Goal: Information Seeking & Learning: Learn about a topic

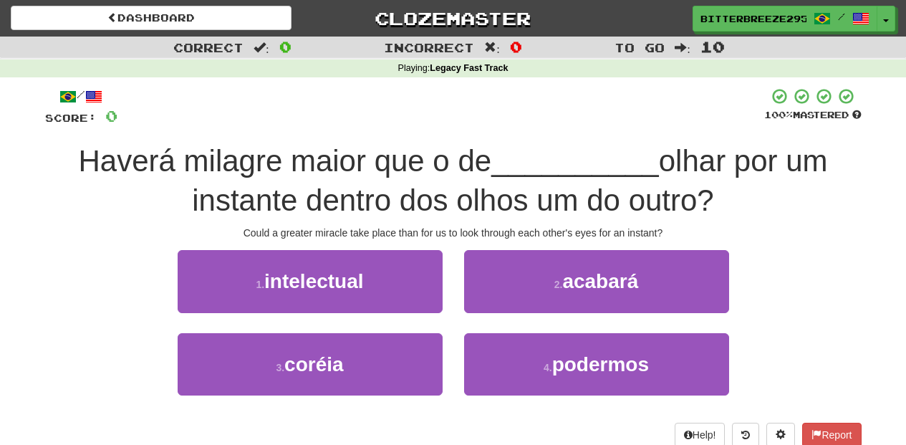
scroll to position [62, 0]
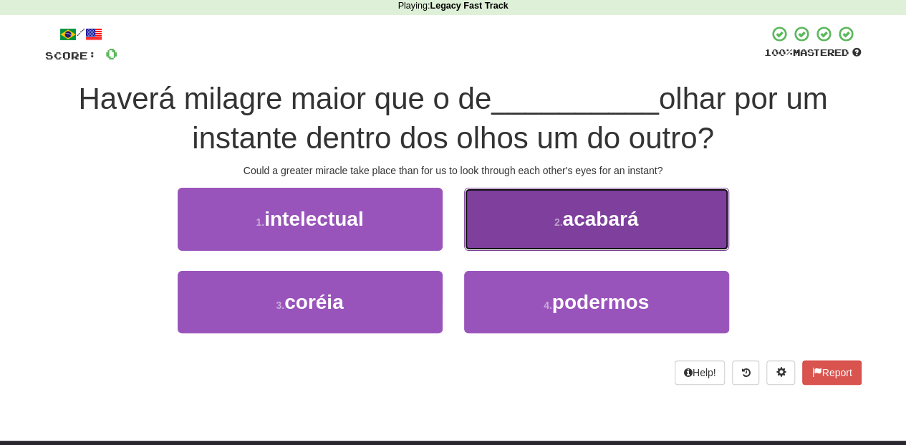
click at [487, 241] on button "2 . acabará" at bounding box center [596, 219] width 265 height 62
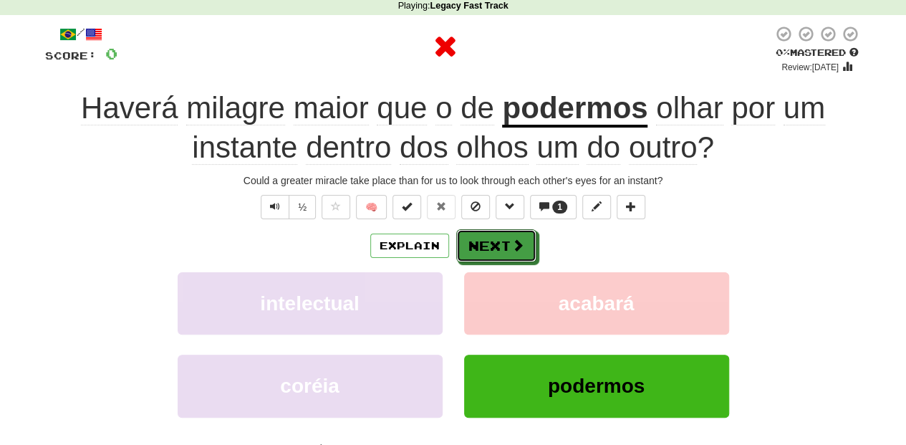
click at [487, 241] on button "Next" at bounding box center [496, 245] width 80 height 33
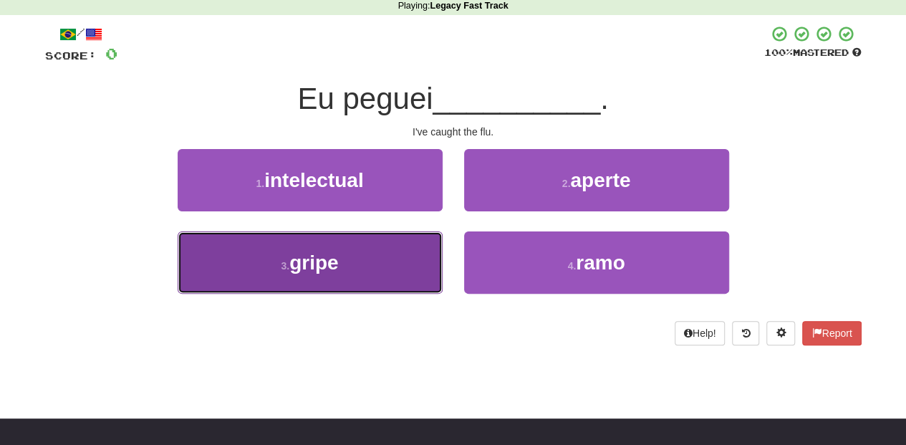
click at [416, 253] on button "3 . gripe" at bounding box center [310, 262] width 265 height 62
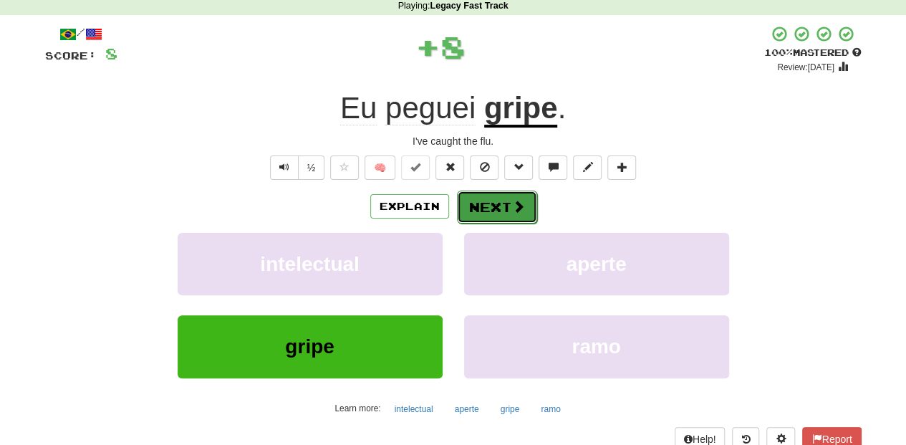
click at [507, 203] on button "Next" at bounding box center [497, 206] width 80 height 33
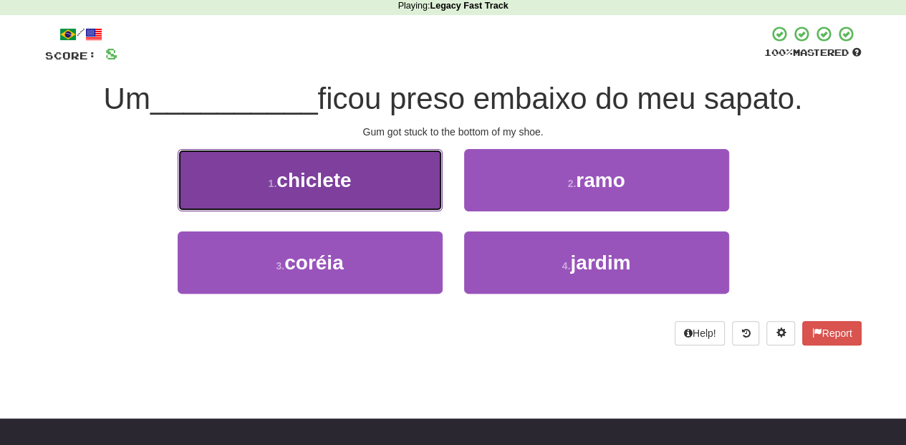
click at [401, 208] on button "1 . chiclete" at bounding box center [310, 180] width 265 height 62
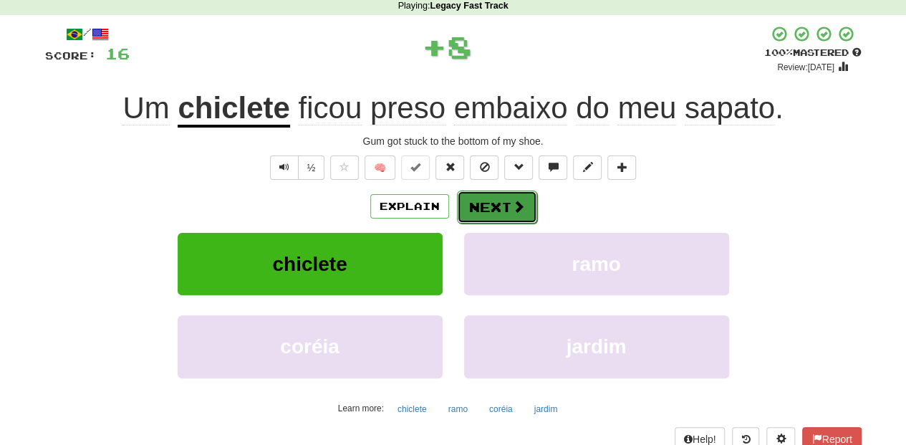
click at [486, 205] on button "Next" at bounding box center [497, 206] width 80 height 33
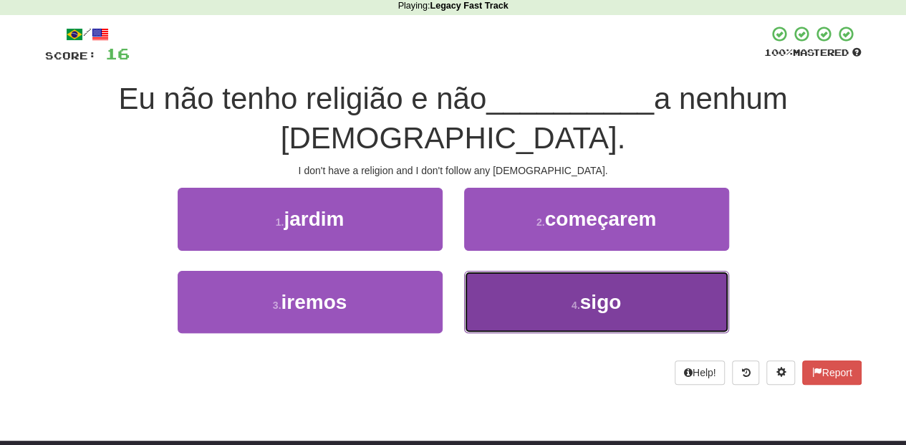
click at [503, 271] on button "4 . sigo" at bounding box center [596, 302] width 265 height 62
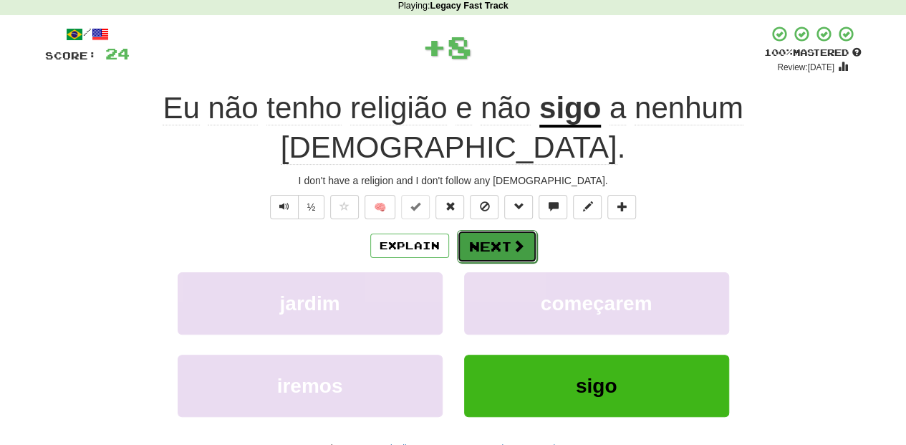
click at [487, 230] on button "Next" at bounding box center [497, 246] width 80 height 33
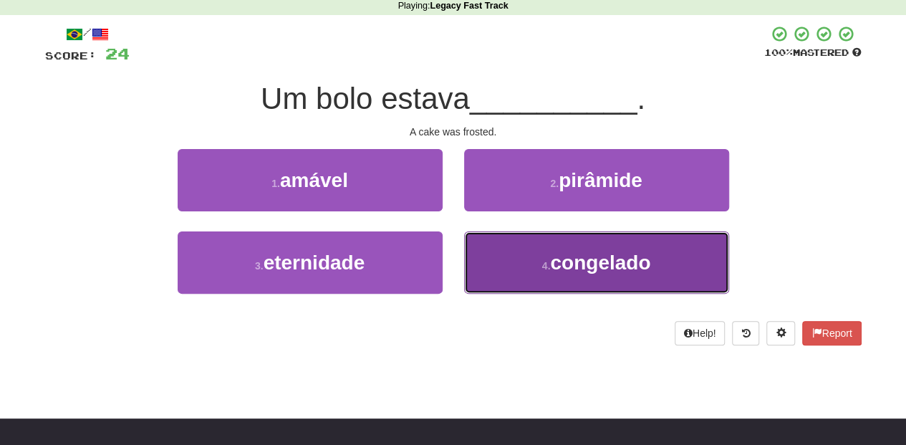
click at [518, 254] on button "4 . congelado" at bounding box center [596, 262] width 265 height 62
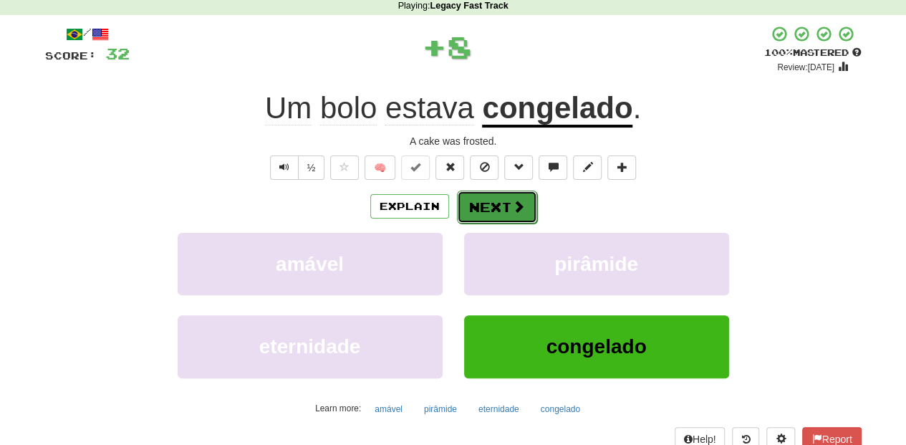
click at [495, 206] on button "Next" at bounding box center [497, 206] width 80 height 33
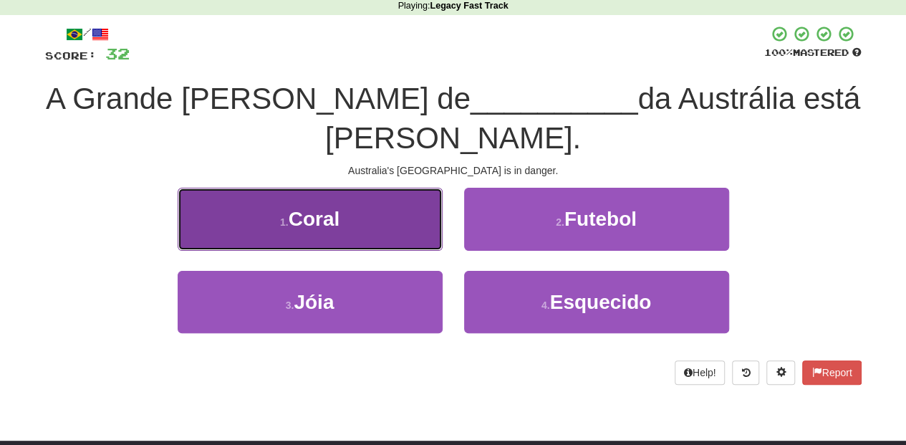
click at [376, 226] on button "1 . Coral" at bounding box center [310, 219] width 265 height 62
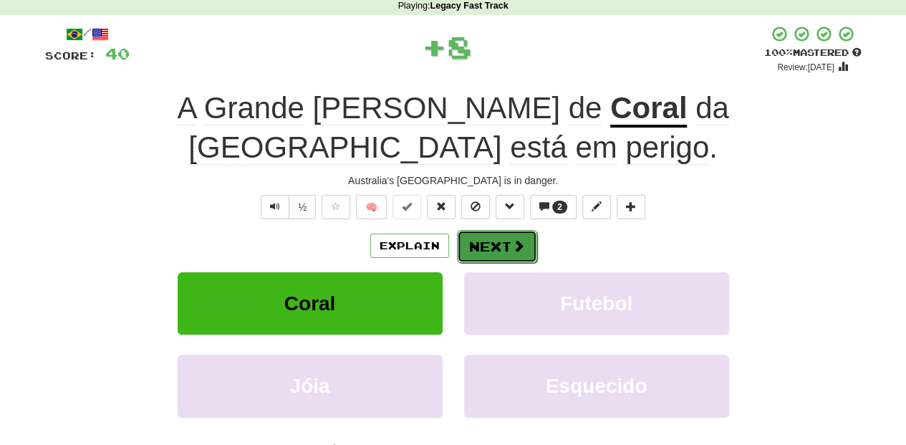
click at [472, 230] on button "Next" at bounding box center [497, 246] width 80 height 33
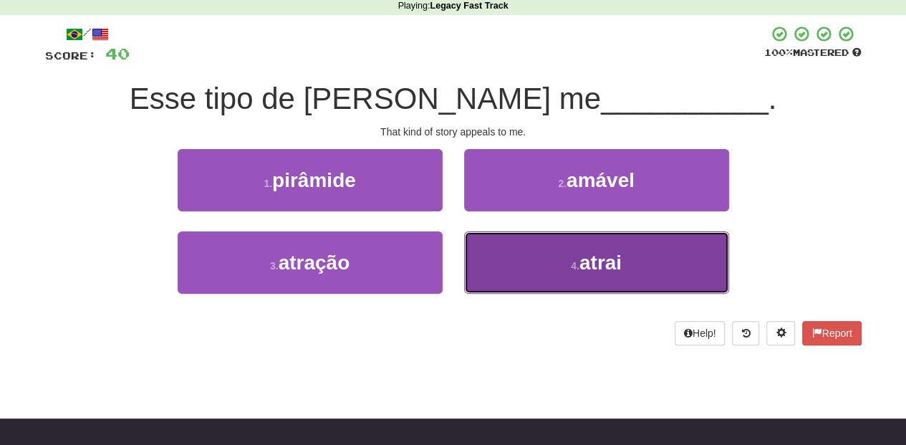
click at [506, 252] on button "4 . atrai" at bounding box center [596, 262] width 265 height 62
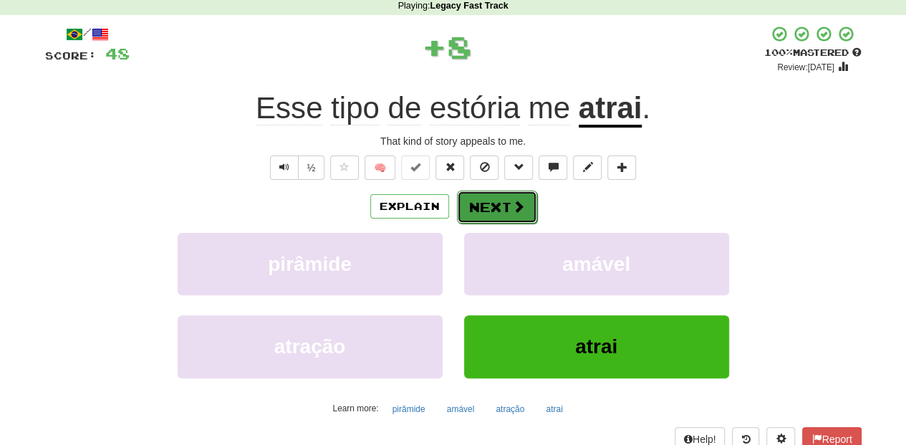
click at [483, 202] on button "Next" at bounding box center [497, 206] width 80 height 33
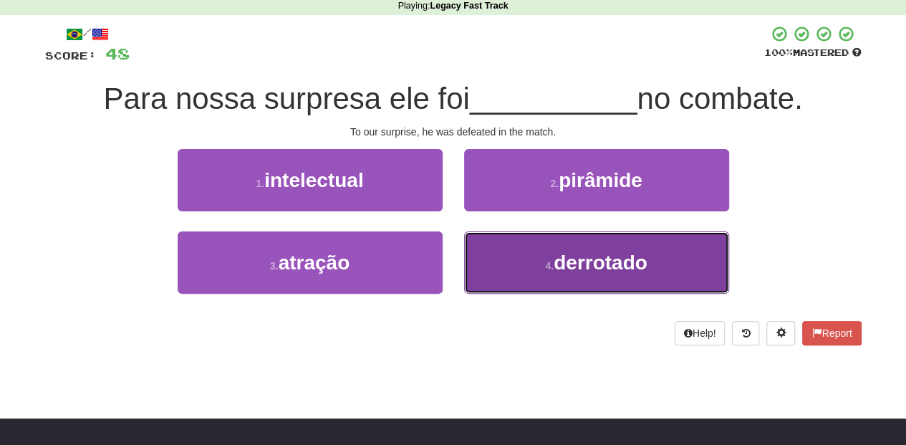
click at [493, 248] on button "4 . derrotado" at bounding box center [596, 262] width 265 height 62
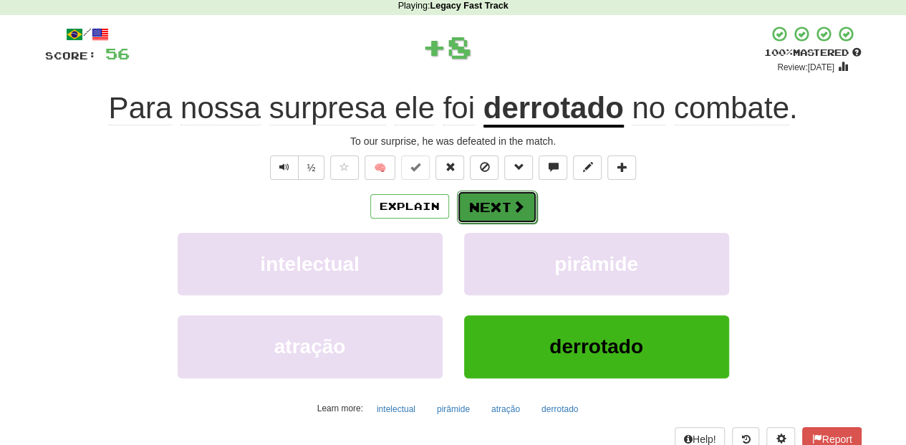
click at [491, 212] on button "Next" at bounding box center [497, 206] width 80 height 33
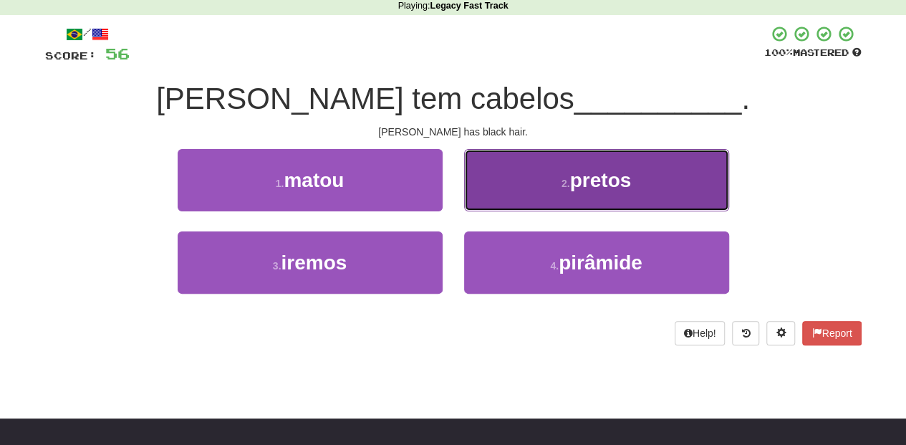
click at [509, 200] on button "2 . pretos" at bounding box center [596, 180] width 265 height 62
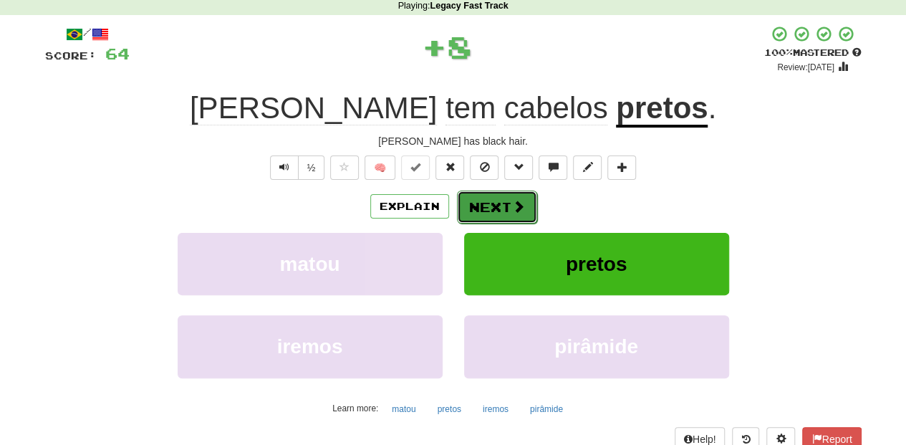
click at [499, 201] on button "Next" at bounding box center [497, 206] width 80 height 33
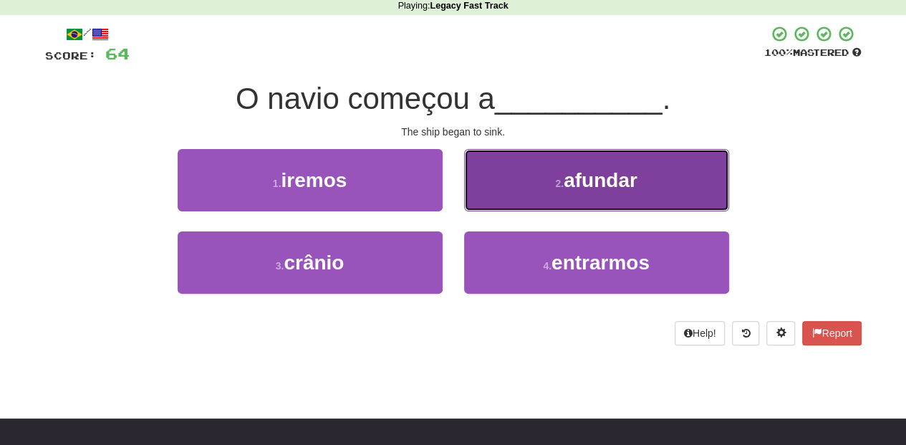
click at [498, 191] on button "2 . afundar" at bounding box center [596, 180] width 265 height 62
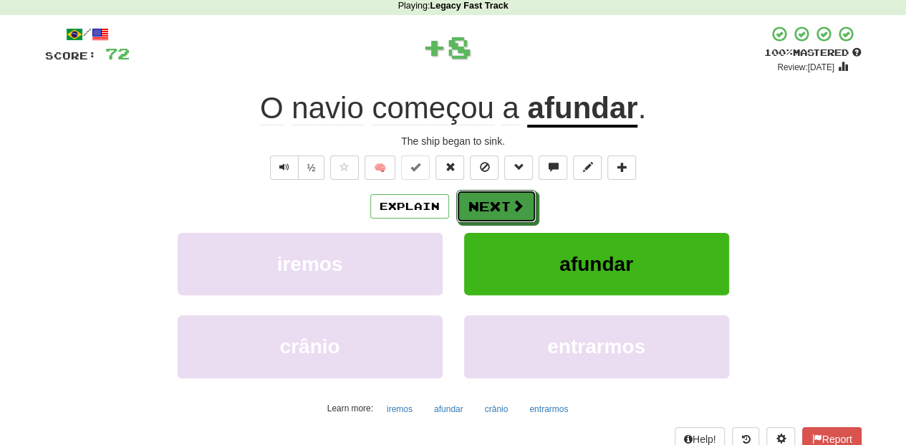
click at [486, 208] on button "Next" at bounding box center [496, 206] width 80 height 33
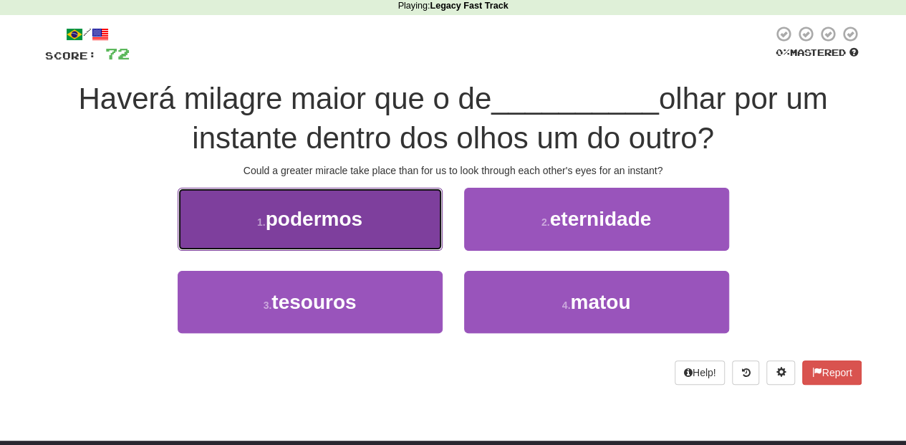
click at [390, 227] on button "1 . podermos" at bounding box center [310, 219] width 265 height 62
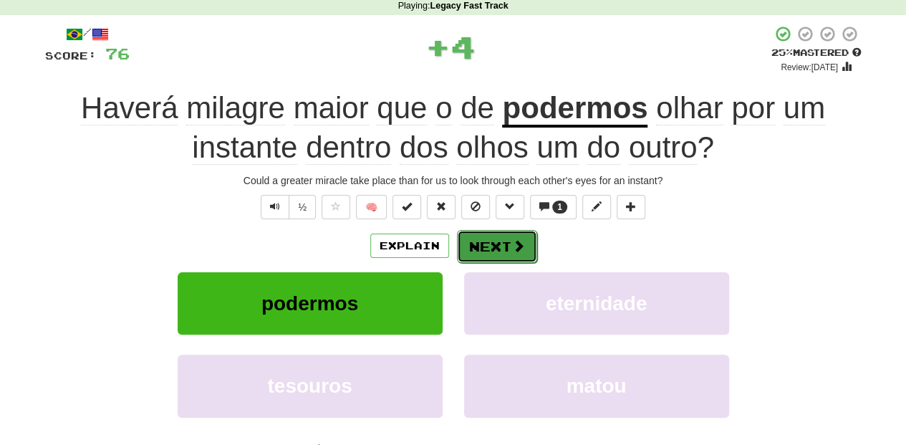
click at [493, 248] on button "Next" at bounding box center [497, 246] width 80 height 33
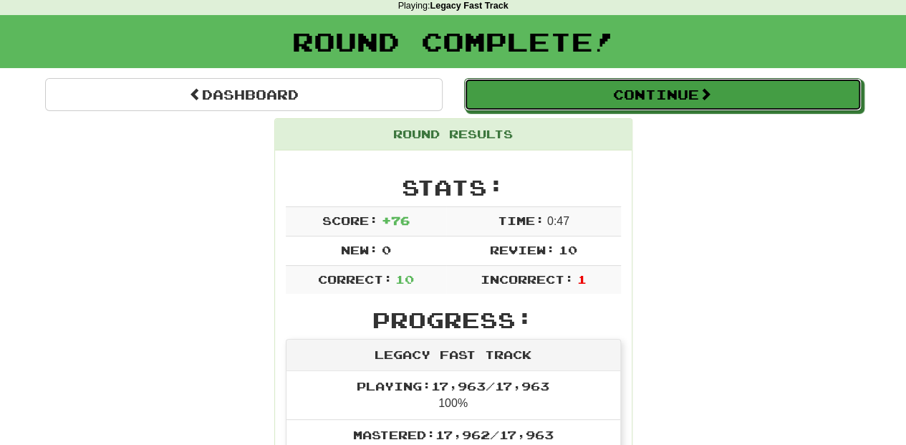
click at [547, 99] on button "Continue" at bounding box center [662, 94] width 397 height 33
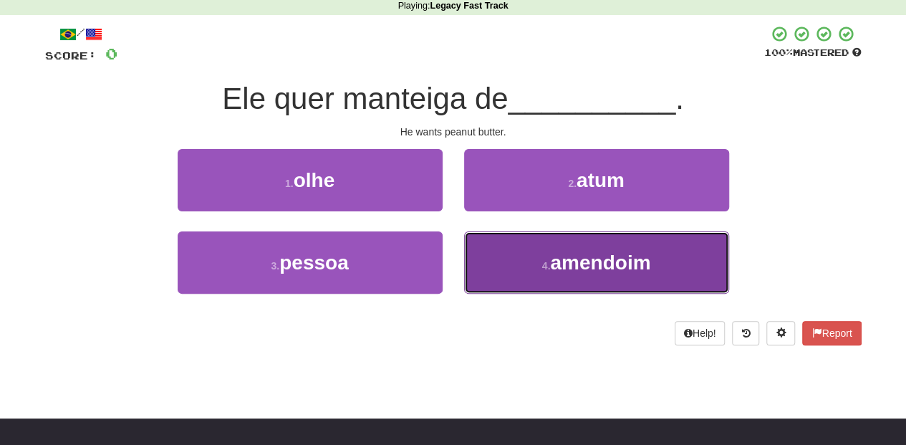
click at [539, 272] on button "4 . amendoim" at bounding box center [596, 262] width 265 height 62
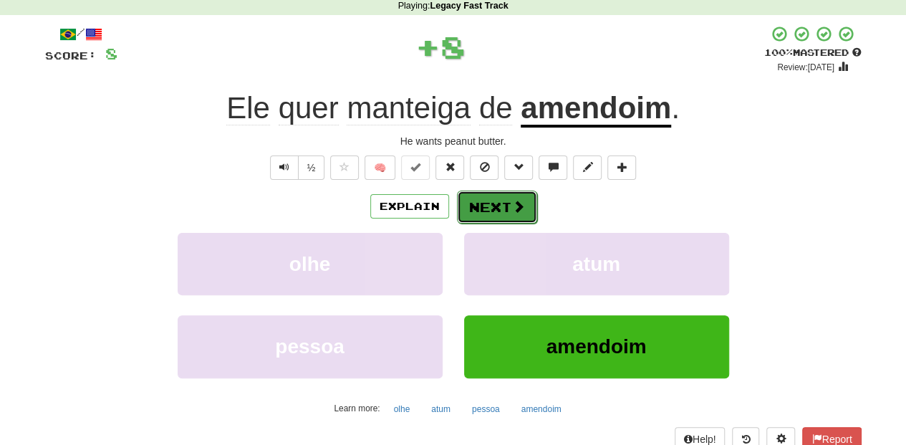
click at [498, 203] on button "Next" at bounding box center [497, 206] width 80 height 33
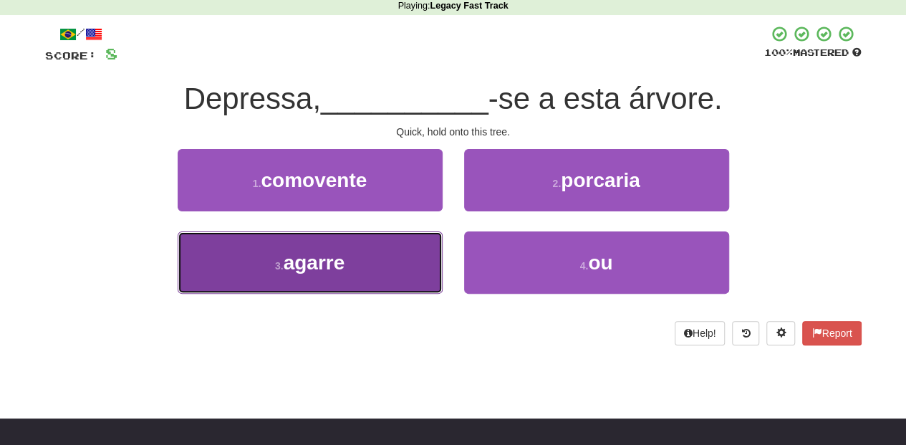
click at [381, 248] on button "3 . agarre" at bounding box center [310, 262] width 265 height 62
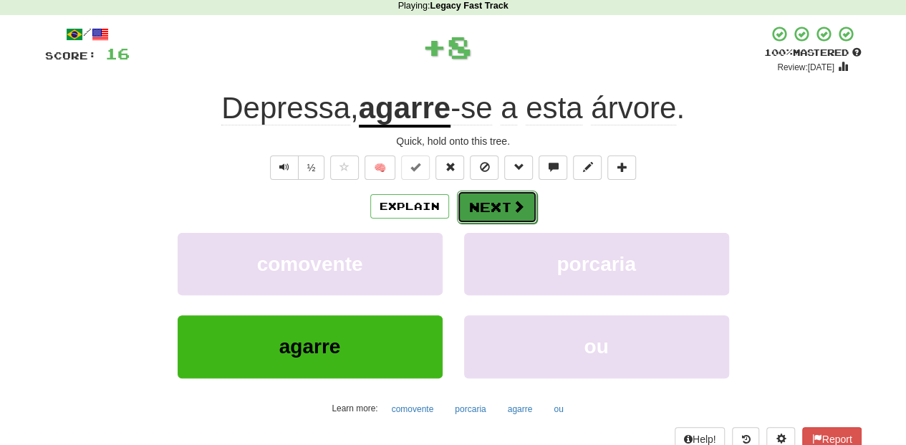
click at [497, 204] on button "Next" at bounding box center [497, 206] width 80 height 33
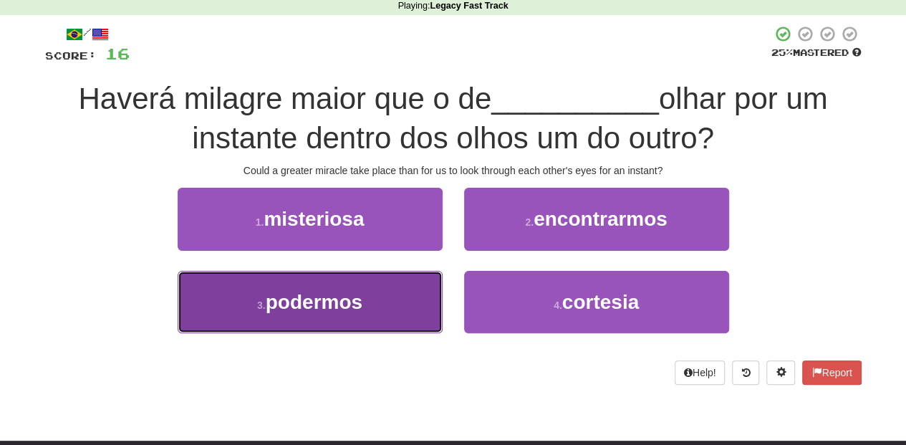
click at [411, 289] on button "3 . podermos" at bounding box center [310, 302] width 265 height 62
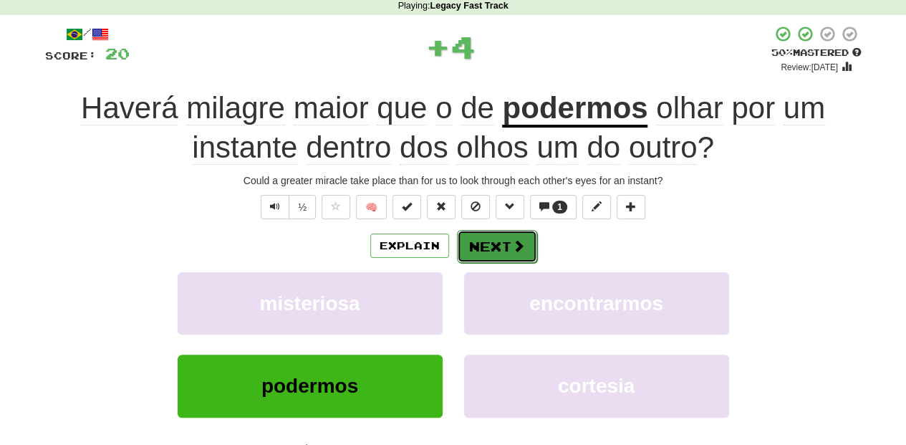
click at [498, 243] on button "Next" at bounding box center [497, 246] width 80 height 33
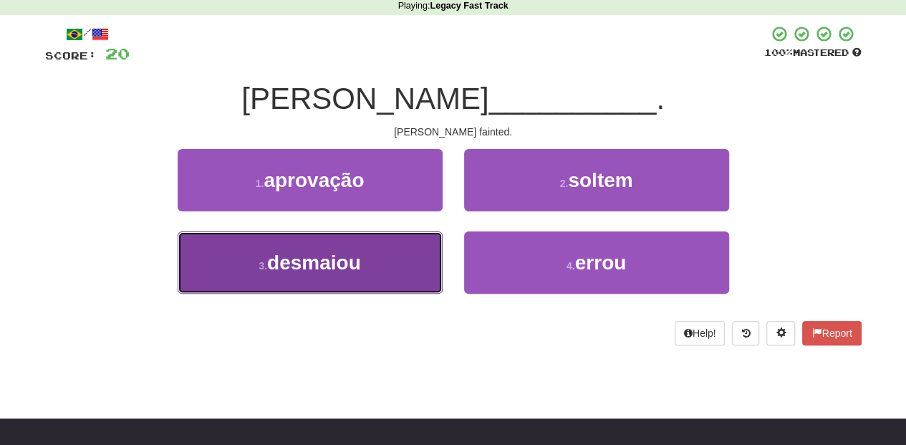
click at [377, 265] on button "3 . [GEOGRAPHIC_DATA]" at bounding box center [310, 262] width 265 height 62
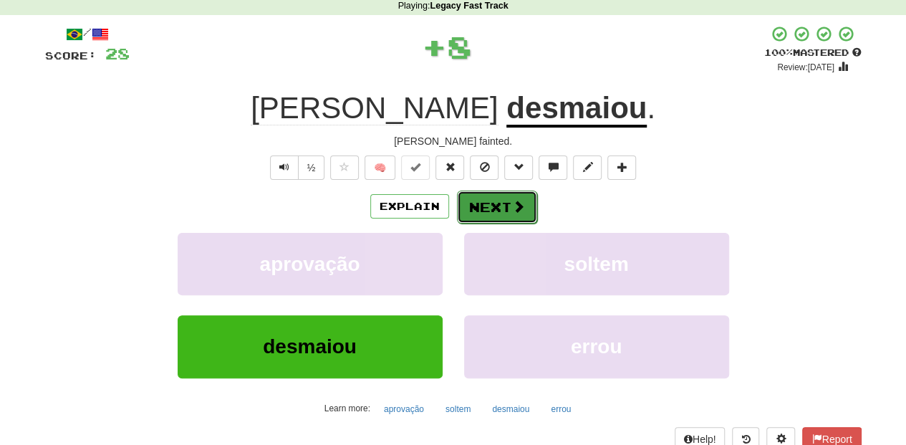
click at [481, 208] on button "Next" at bounding box center [497, 206] width 80 height 33
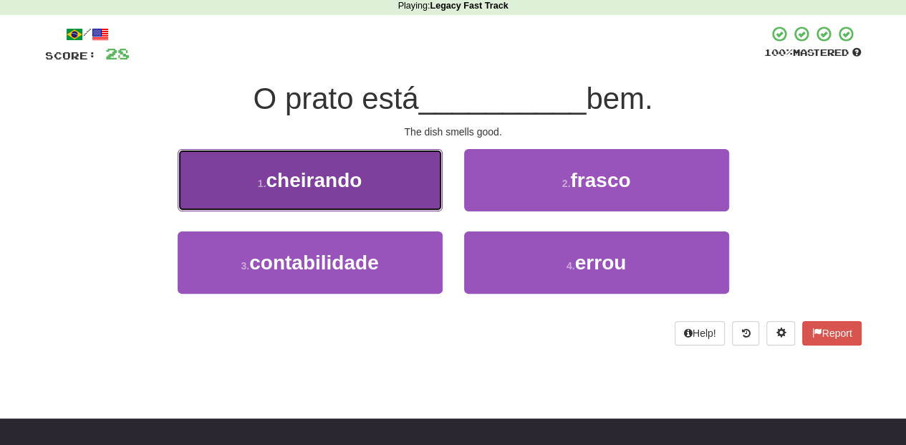
click at [411, 200] on button "1 . cheirando" at bounding box center [310, 180] width 265 height 62
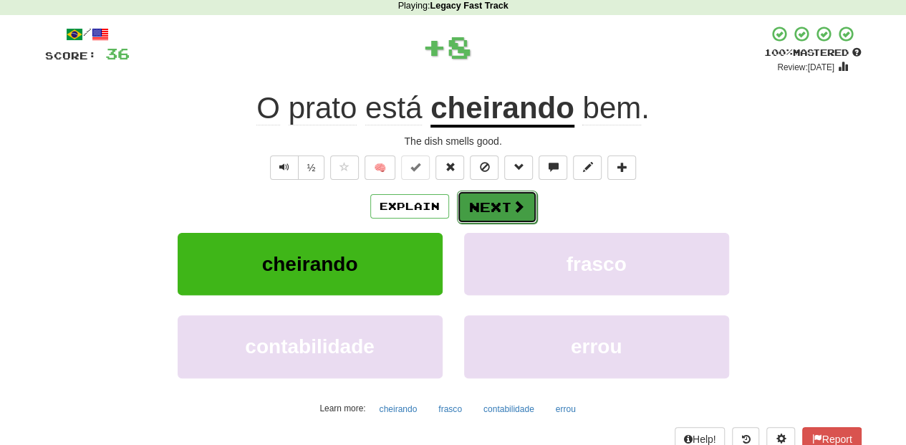
click at [491, 208] on button "Next" at bounding box center [497, 206] width 80 height 33
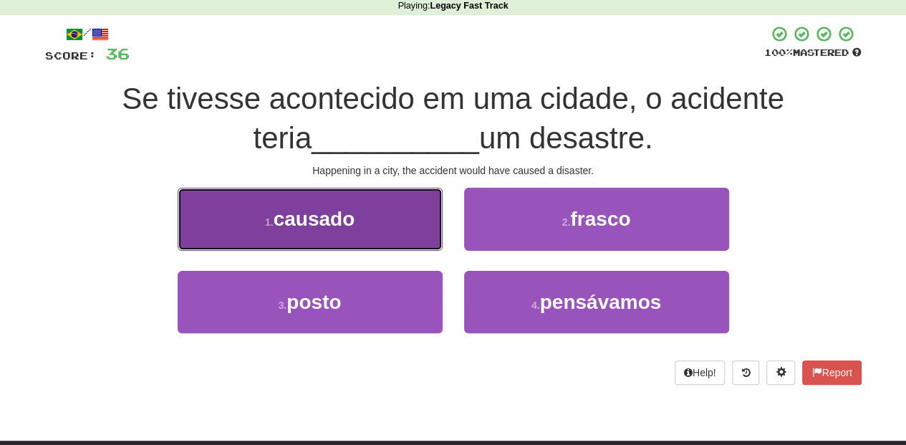
click at [379, 229] on button "1 . causado" at bounding box center [310, 219] width 265 height 62
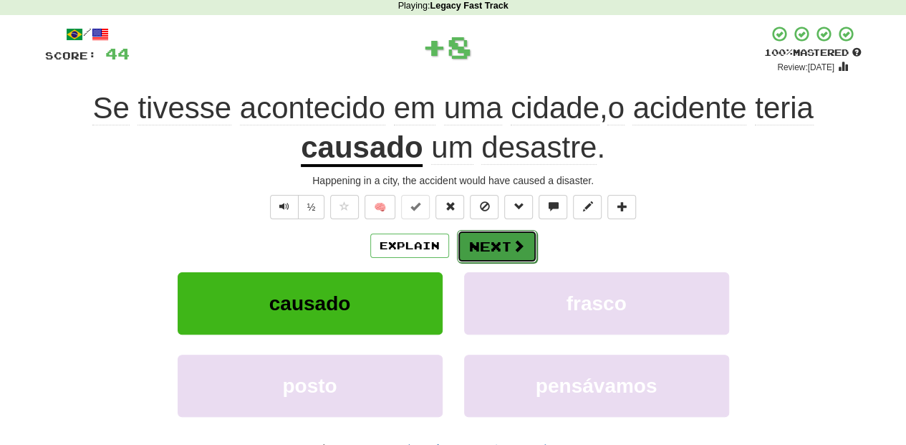
click at [472, 242] on button "Next" at bounding box center [497, 246] width 80 height 33
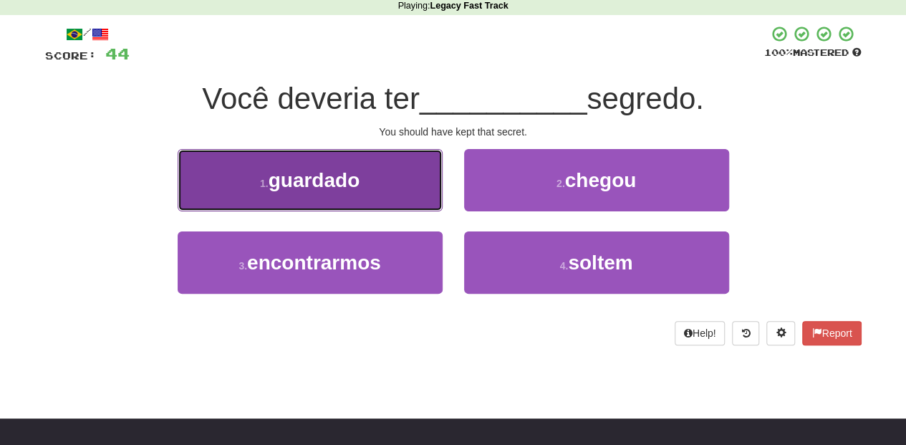
click at [382, 197] on button "1 . [GEOGRAPHIC_DATA]" at bounding box center [310, 180] width 265 height 62
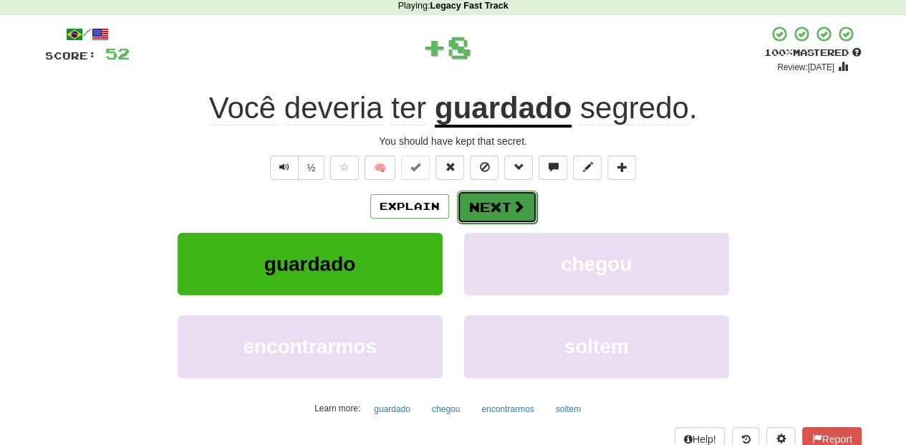
click at [471, 208] on button "Next" at bounding box center [497, 206] width 80 height 33
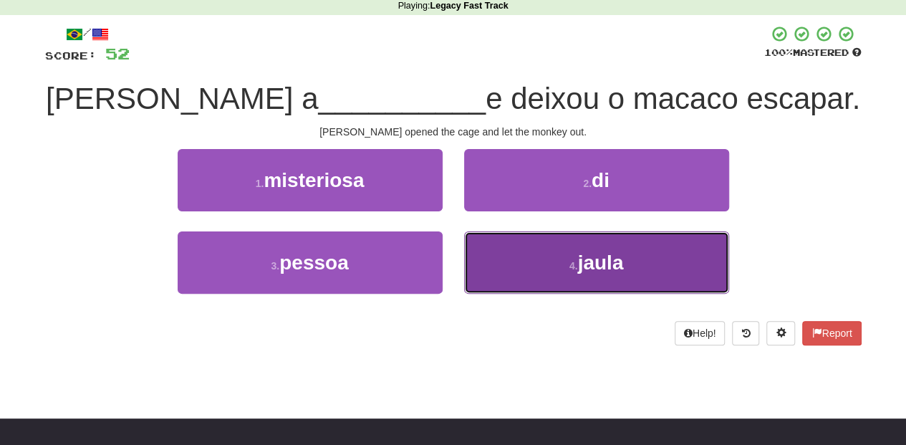
click at [521, 272] on button "4 . [GEOGRAPHIC_DATA]" at bounding box center [596, 262] width 265 height 62
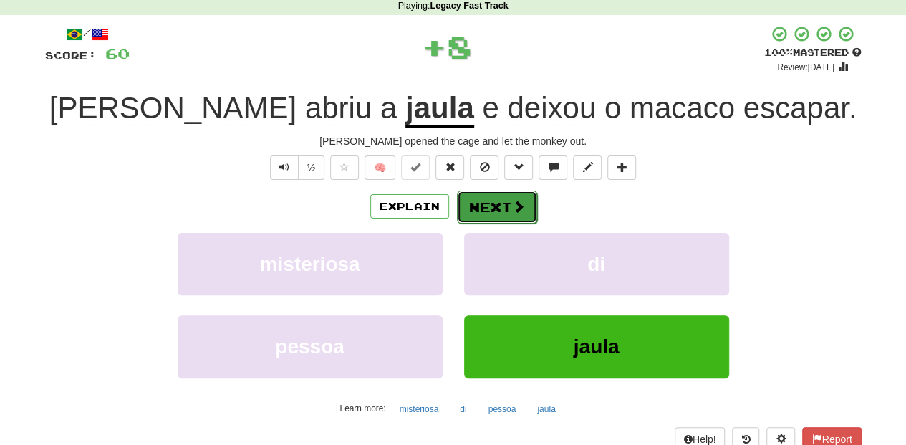
click at [497, 208] on button "Next" at bounding box center [497, 206] width 80 height 33
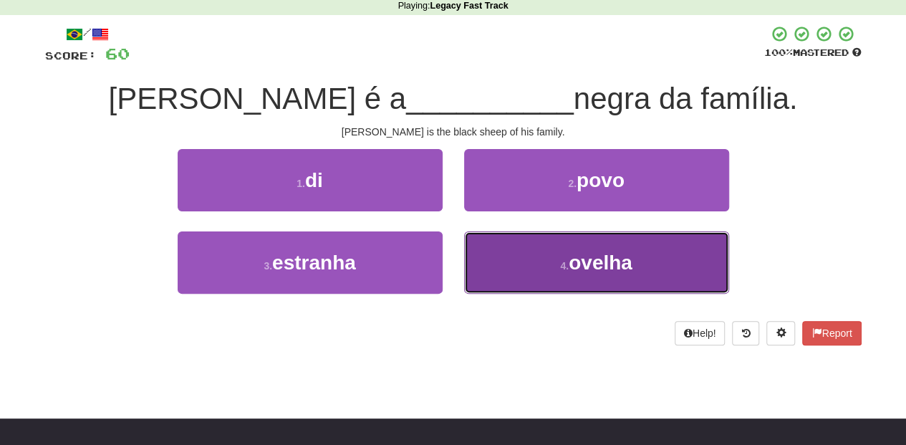
click at [520, 253] on button "4 . [GEOGRAPHIC_DATA]" at bounding box center [596, 262] width 265 height 62
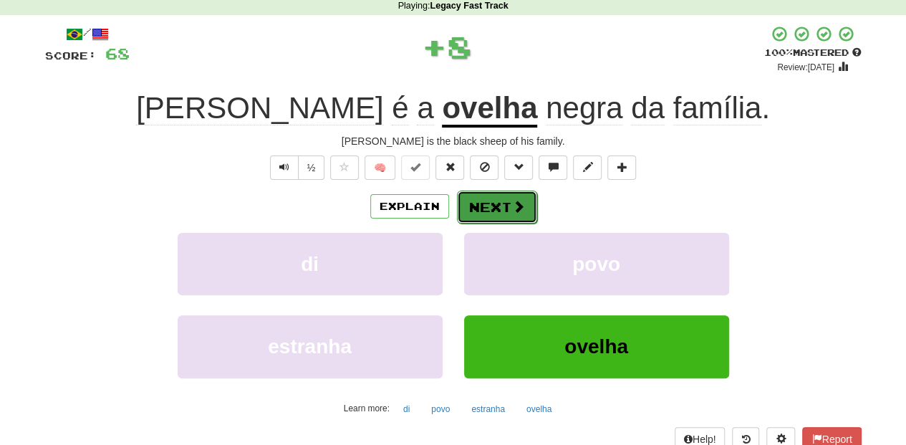
click at [496, 200] on button "Next" at bounding box center [497, 206] width 80 height 33
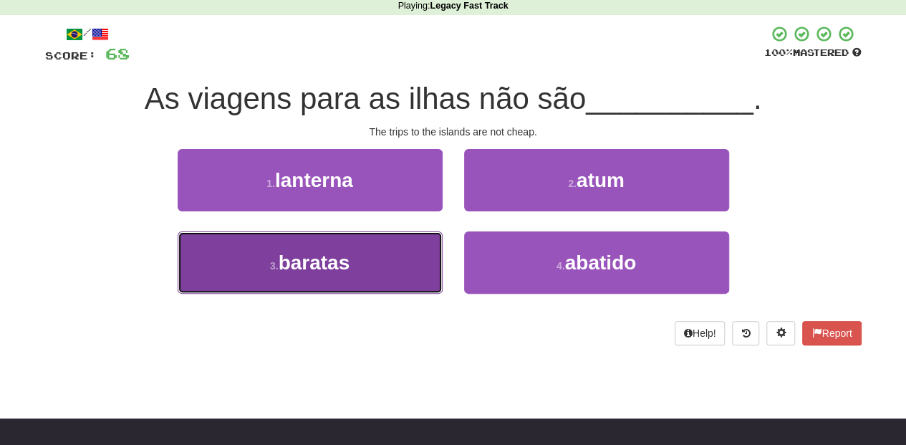
click at [388, 261] on button "3 . [GEOGRAPHIC_DATA]" at bounding box center [310, 262] width 265 height 62
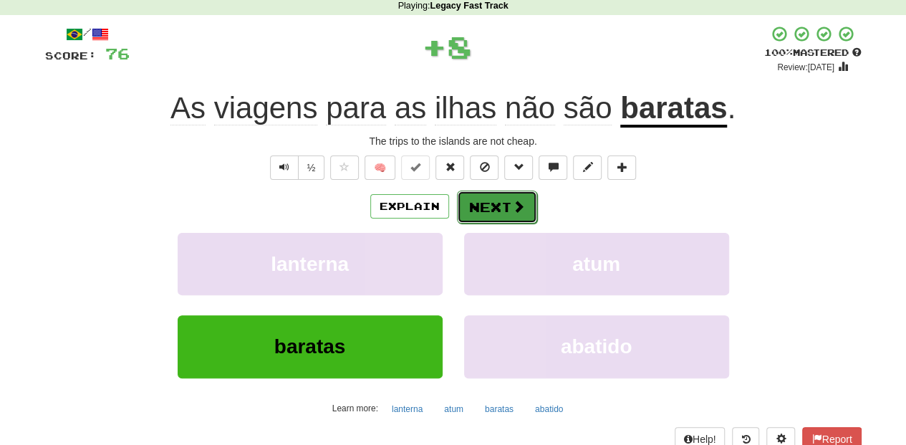
click at [483, 211] on button "Next" at bounding box center [497, 206] width 80 height 33
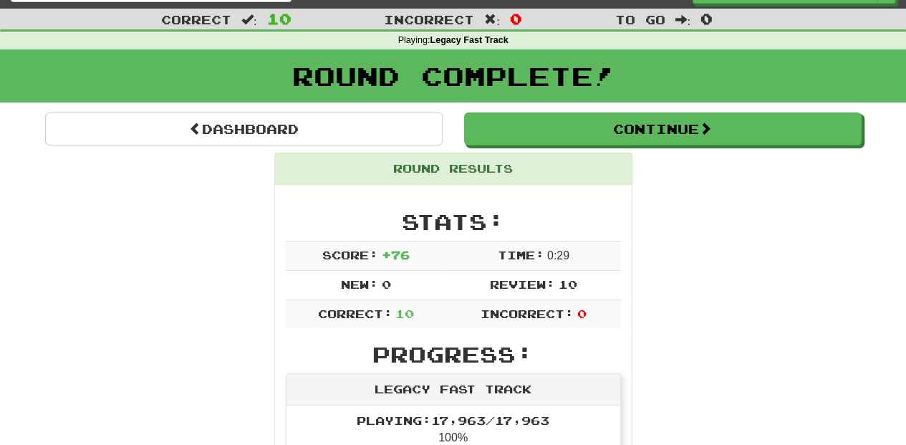
scroll to position [14, 0]
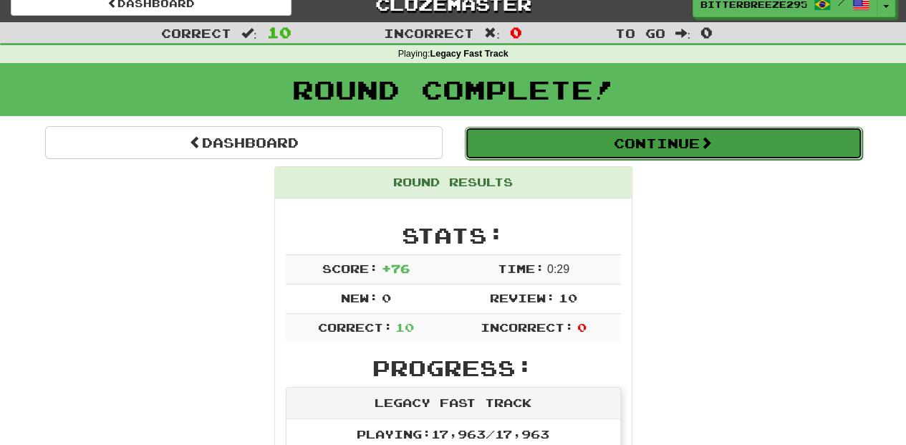
click at [561, 149] on button "Continue" at bounding box center [663, 143] width 397 height 33
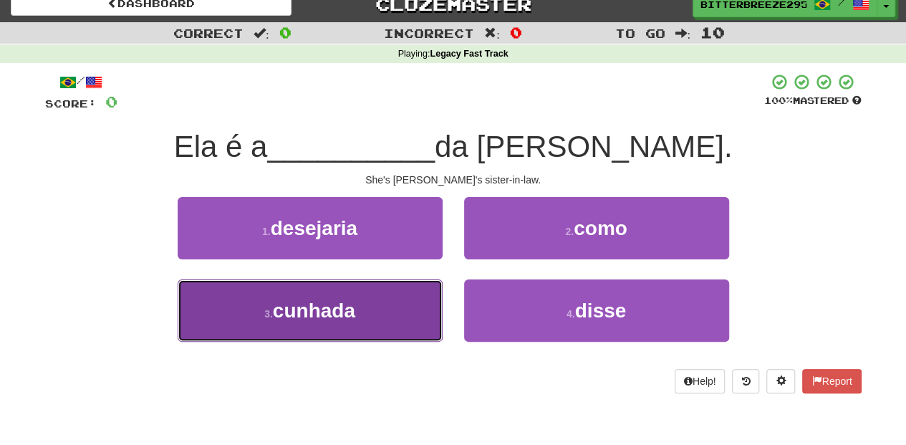
click at [403, 309] on button "3 . [GEOGRAPHIC_DATA]" at bounding box center [310, 310] width 265 height 62
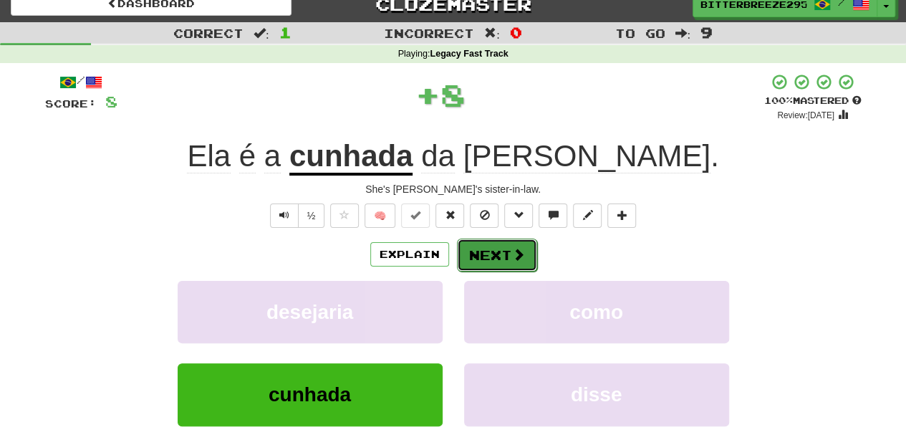
click at [489, 258] on button "Next" at bounding box center [497, 254] width 80 height 33
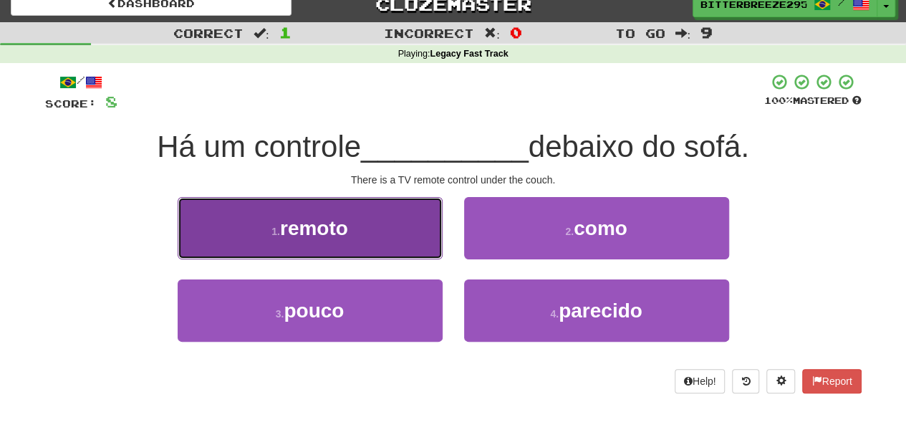
click at [393, 248] on button "1 . remoto" at bounding box center [310, 228] width 265 height 62
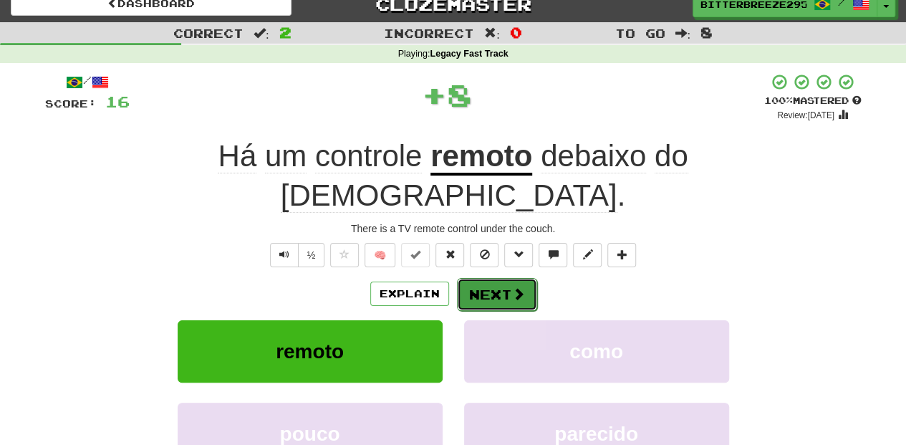
click at [477, 278] on button "Next" at bounding box center [497, 294] width 80 height 33
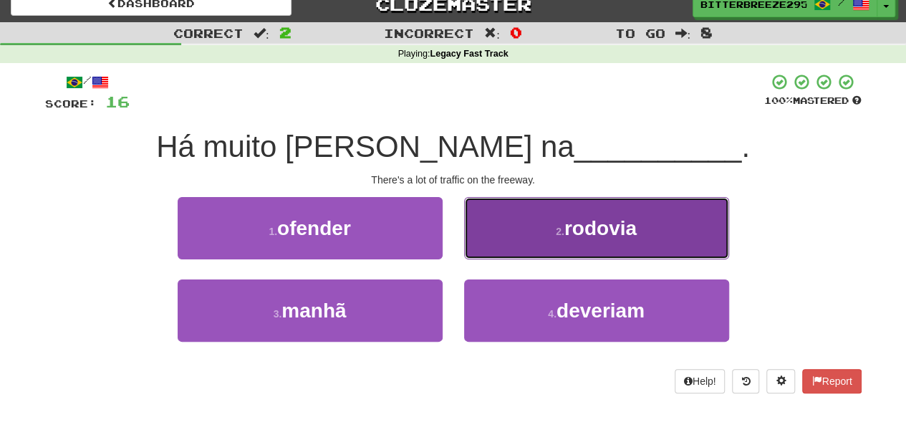
click at [483, 256] on button "2 . rodovia" at bounding box center [596, 228] width 265 height 62
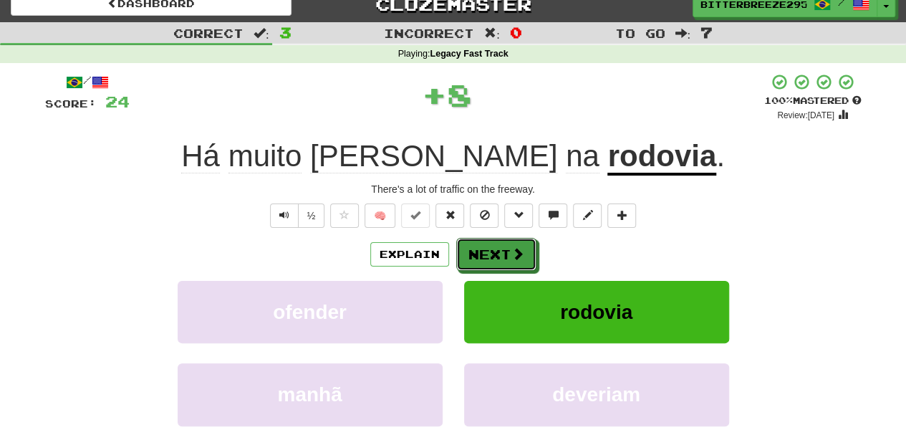
click at [483, 256] on button "Next" at bounding box center [496, 254] width 80 height 33
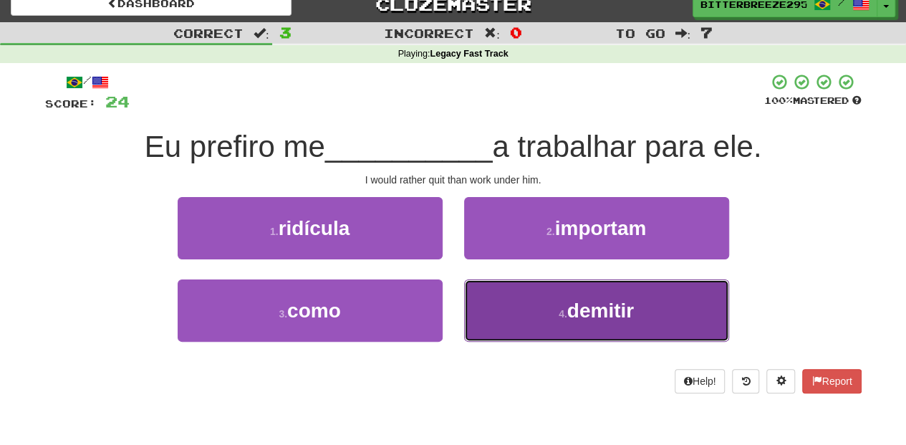
click at [496, 298] on button "4 . demitir" at bounding box center [596, 310] width 265 height 62
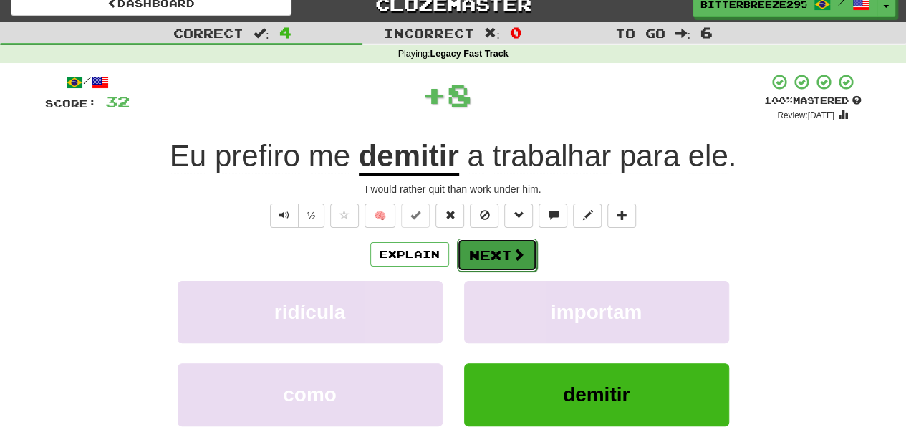
click at [488, 251] on button "Next" at bounding box center [497, 254] width 80 height 33
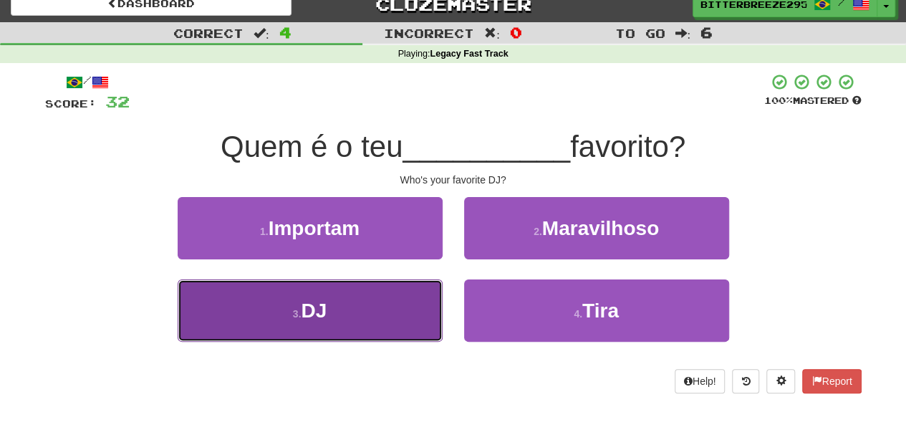
click at [360, 311] on button "3 . DJ" at bounding box center [310, 310] width 265 height 62
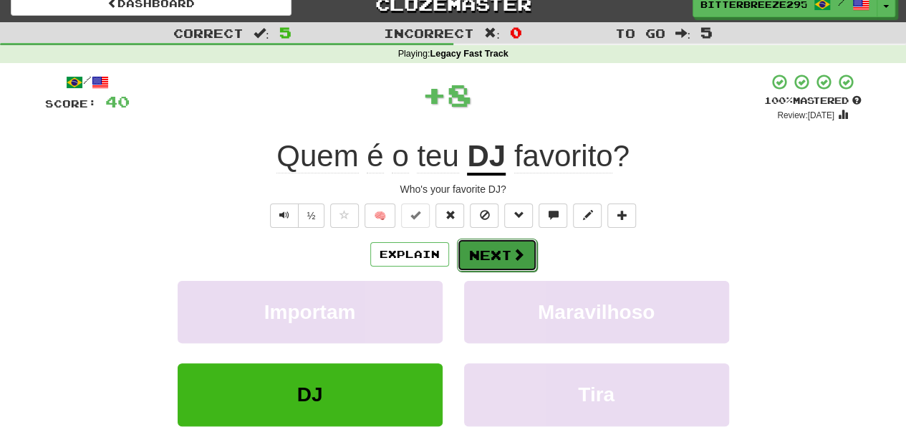
click at [480, 256] on button "Next" at bounding box center [497, 254] width 80 height 33
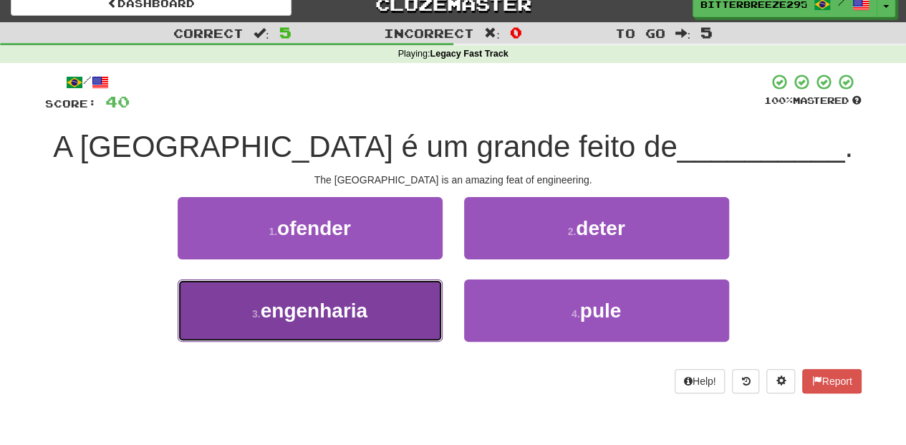
click at [375, 339] on button "3 . engenharia" at bounding box center [310, 310] width 265 height 62
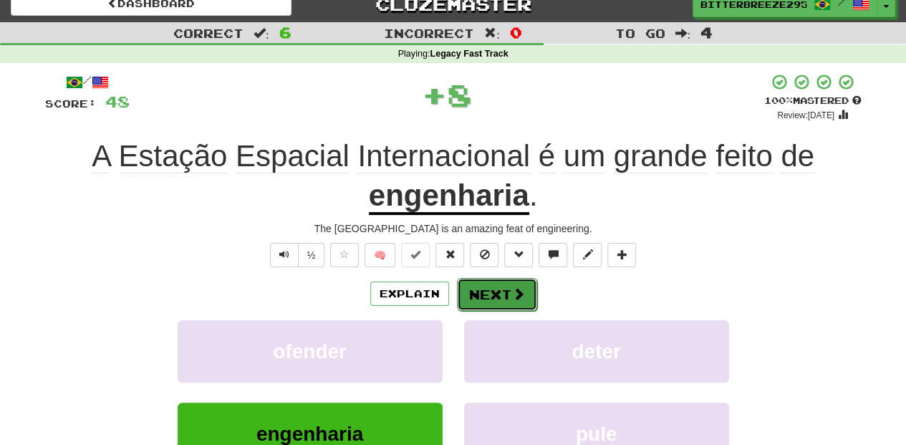
click at [485, 292] on button "Next" at bounding box center [497, 294] width 80 height 33
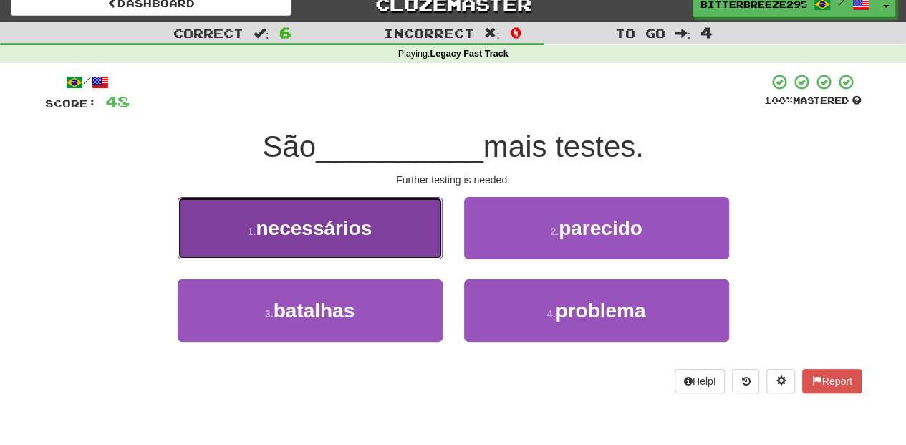
click at [438, 246] on button "1 . necessários" at bounding box center [310, 228] width 265 height 62
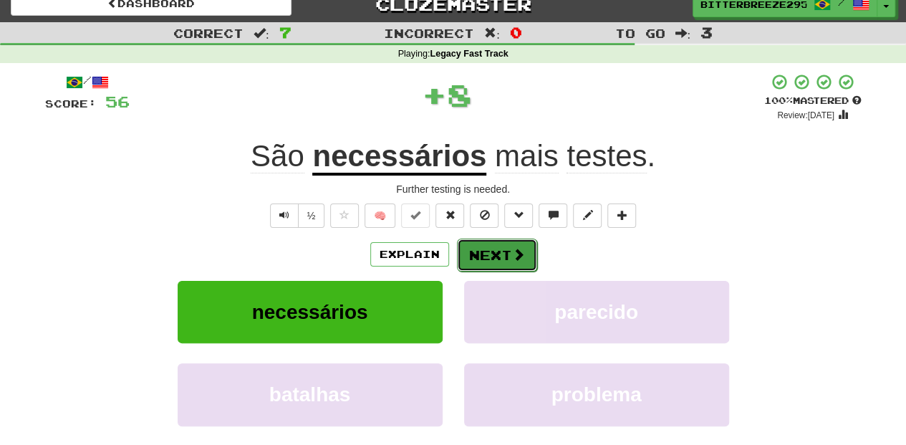
click at [464, 250] on button "Next" at bounding box center [497, 254] width 80 height 33
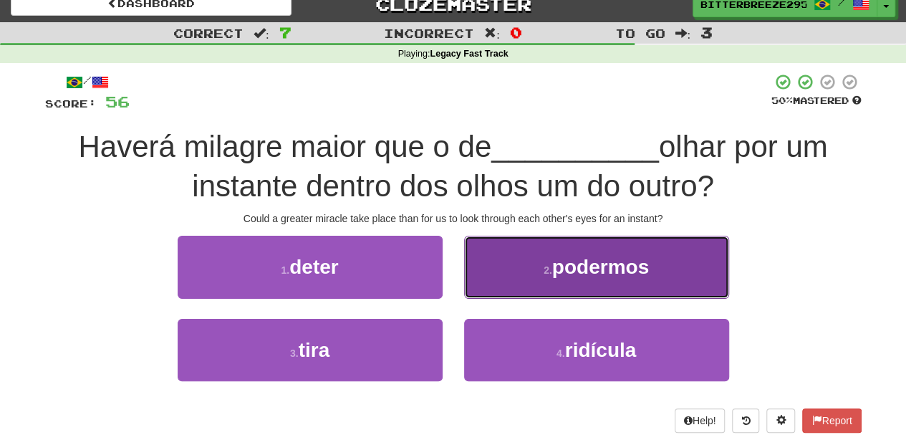
click at [480, 288] on button "2 . podermos" at bounding box center [596, 267] width 265 height 62
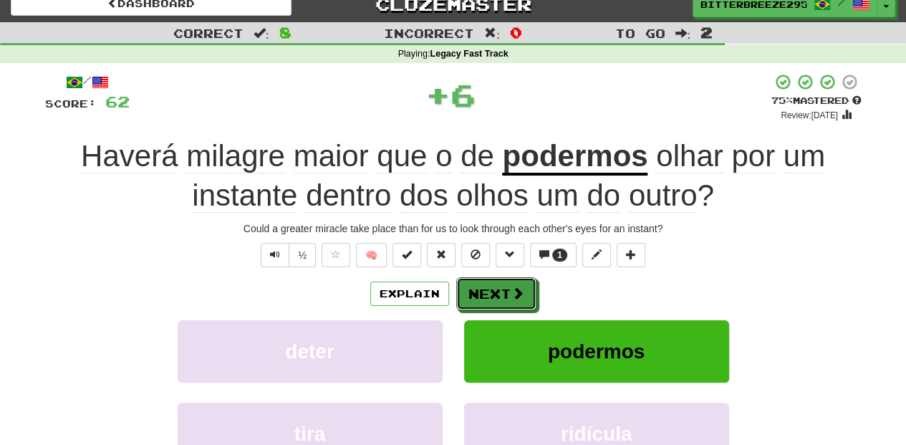
click at [480, 288] on button "Next" at bounding box center [496, 293] width 80 height 33
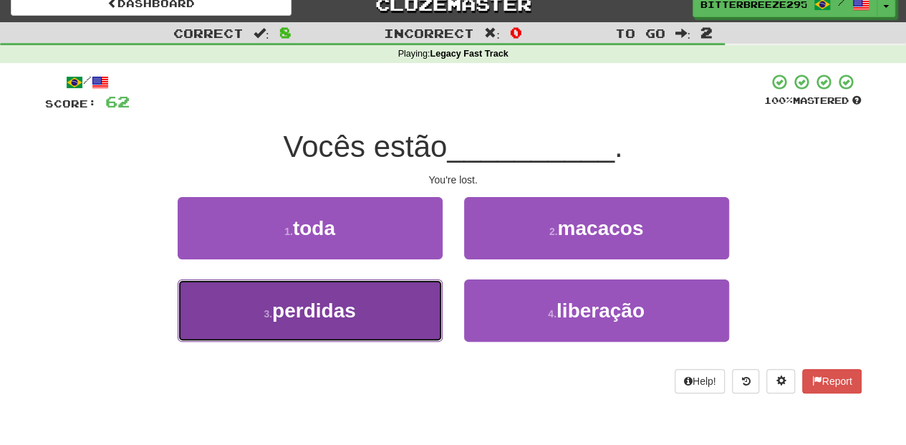
click at [407, 298] on button "3 . perdidas" at bounding box center [310, 310] width 265 height 62
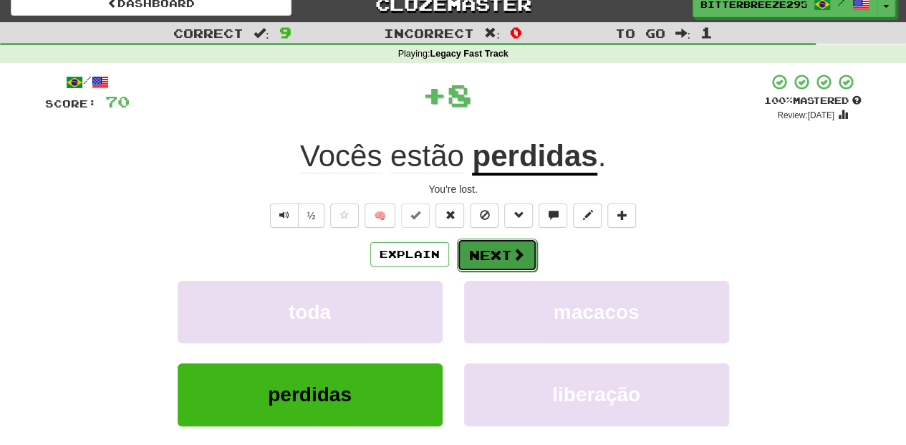
click at [493, 256] on button "Next" at bounding box center [497, 254] width 80 height 33
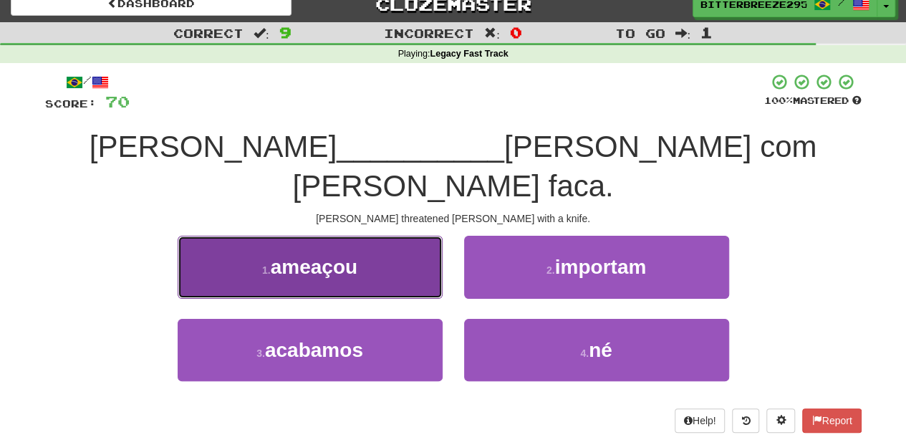
click at [395, 242] on button "1 . ameaçou" at bounding box center [310, 267] width 265 height 62
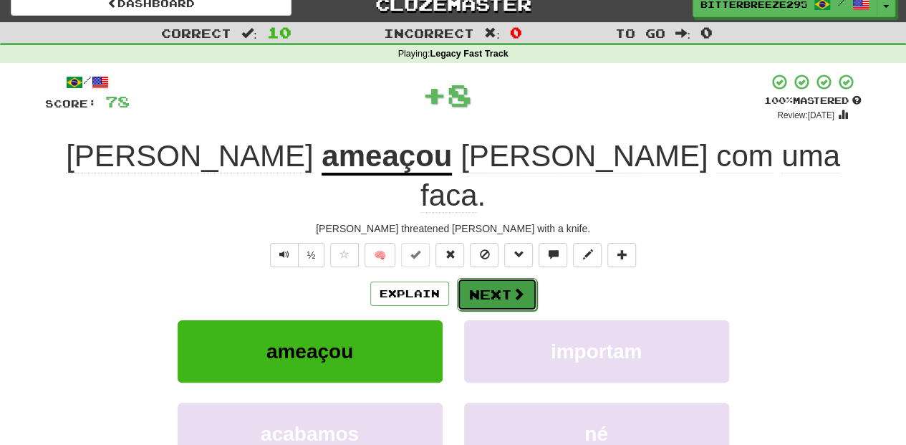
click at [483, 278] on button "Next" at bounding box center [497, 294] width 80 height 33
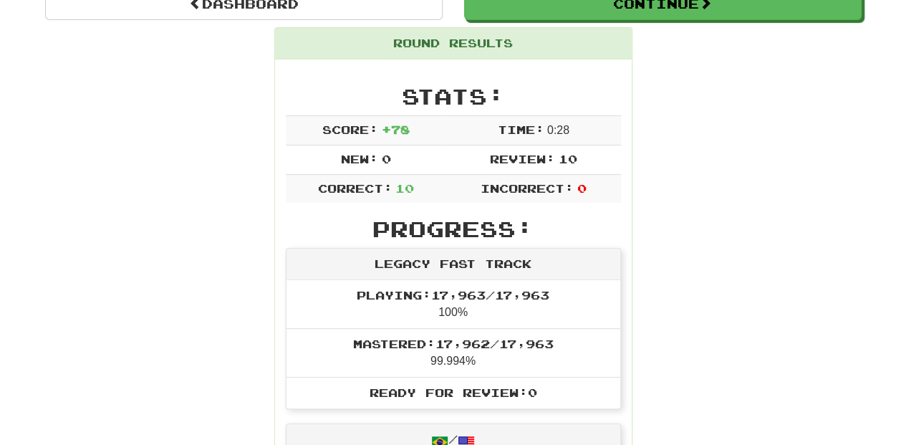
scroll to position [62, 0]
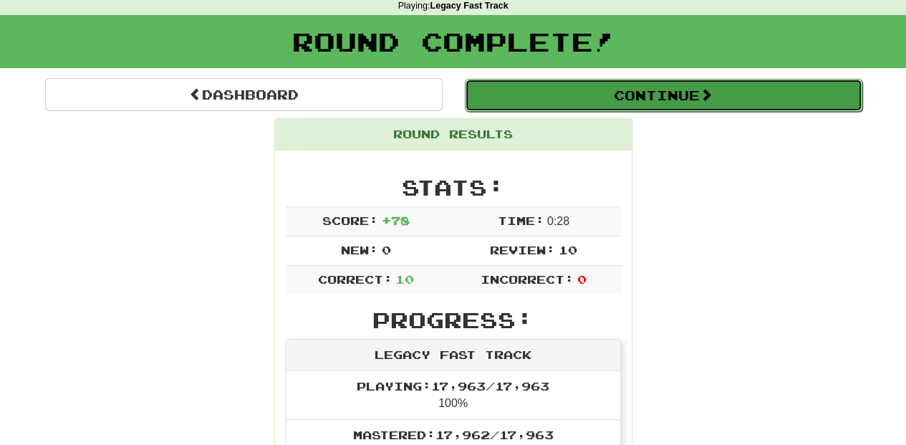
click at [531, 87] on button "Continue" at bounding box center [663, 95] width 397 height 33
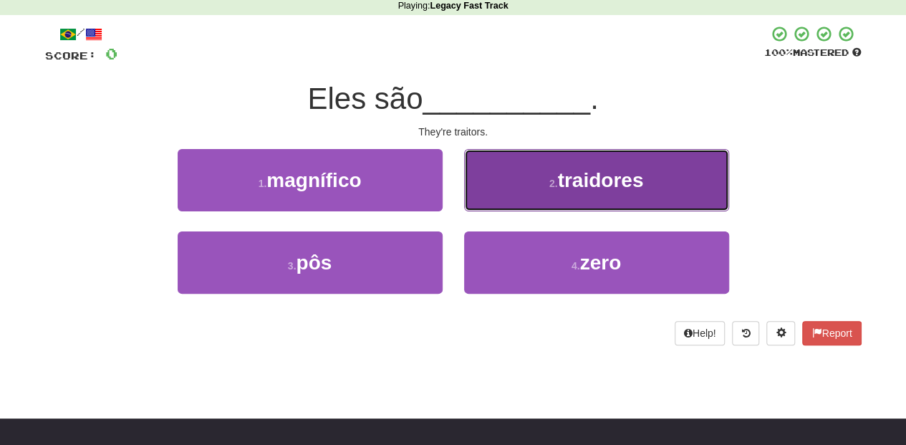
click at [501, 196] on button "2 . traidores" at bounding box center [596, 180] width 265 height 62
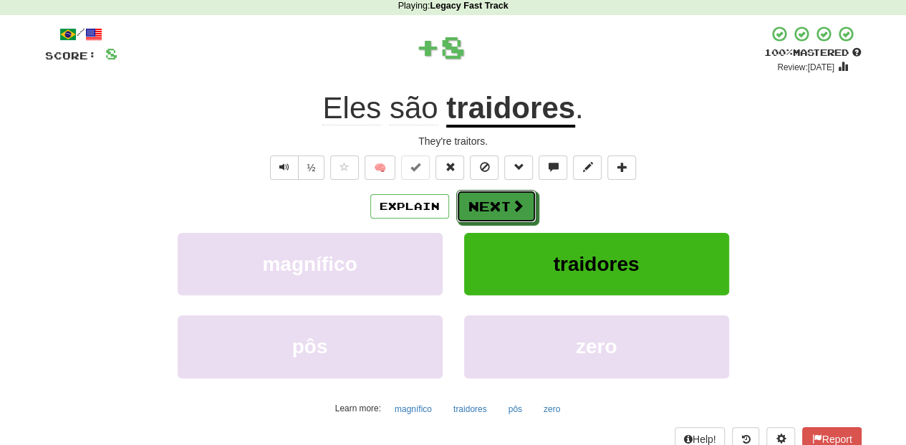
click at [501, 196] on button "Next" at bounding box center [496, 206] width 80 height 33
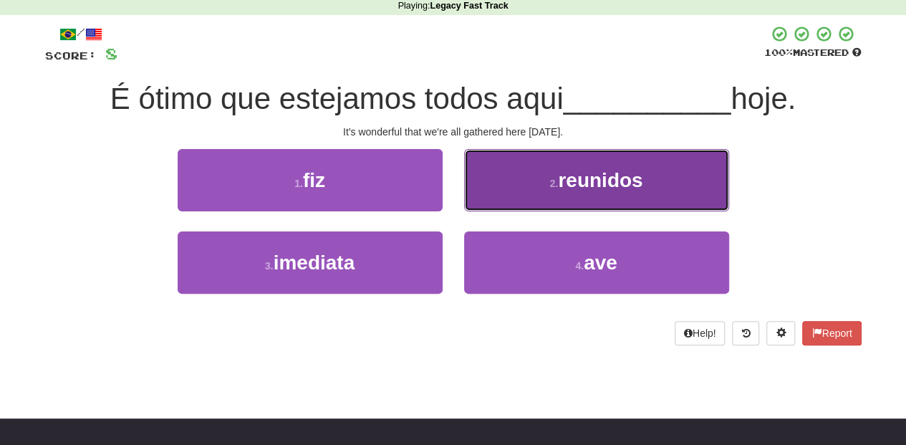
click at [498, 206] on button "2 . reunidos" at bounding box center [596, 180] width 265 height 62
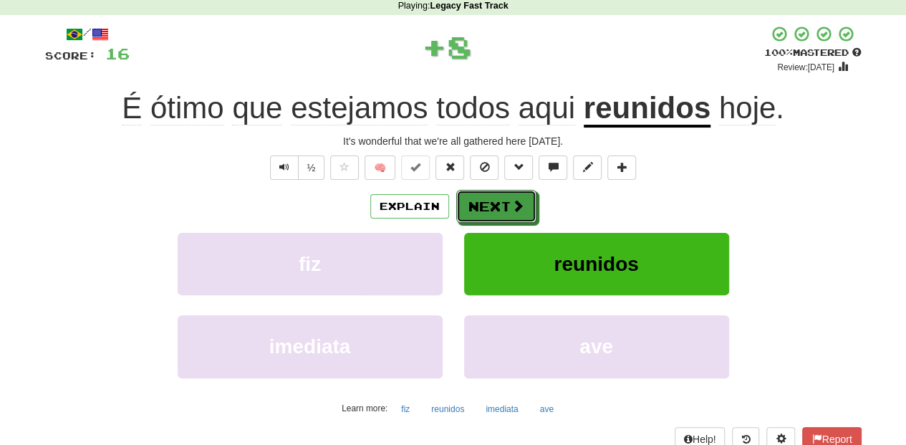
click at [498, 206] on button "Next" at bounding box center [496, 206] width 80 height 33
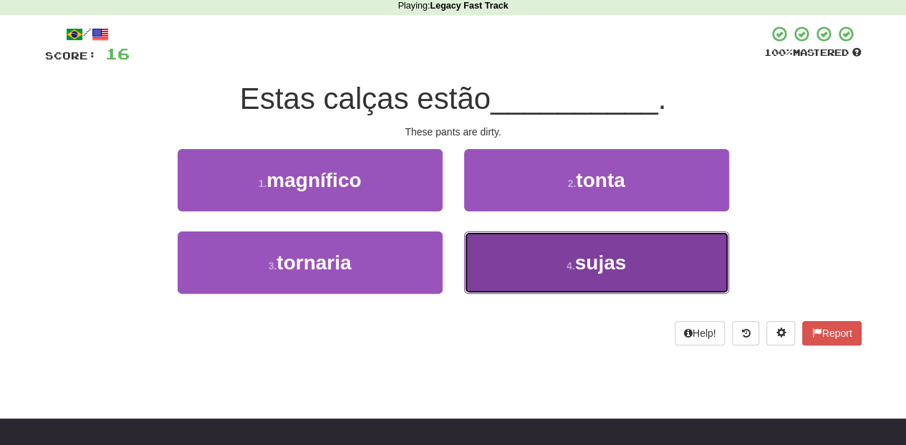
click at [503, 268] on button "4 . [GEOGRAPHIC_DATA]" at bounding box center [596, 262] width 265 height 62
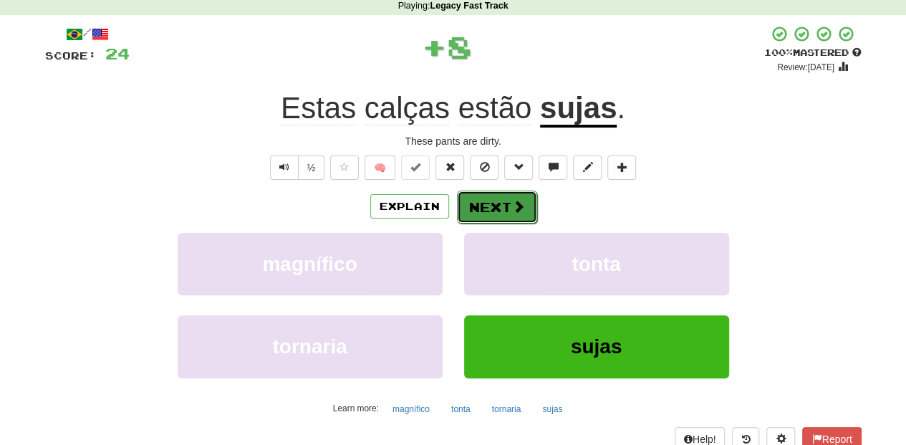
click at [487, 199] on button "Next" at bounding box center [497, 206] width 80 height 33
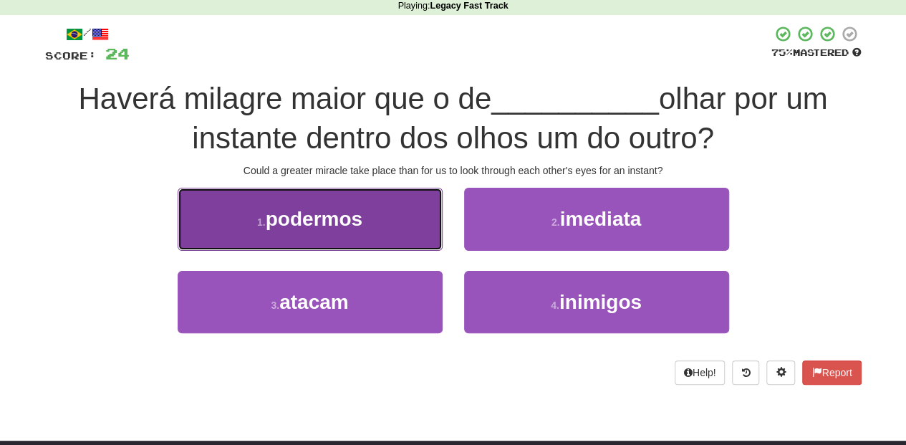
click at [404, 229] on button "1 . podermos" at bounding box center [310, 219] width 265 height 62
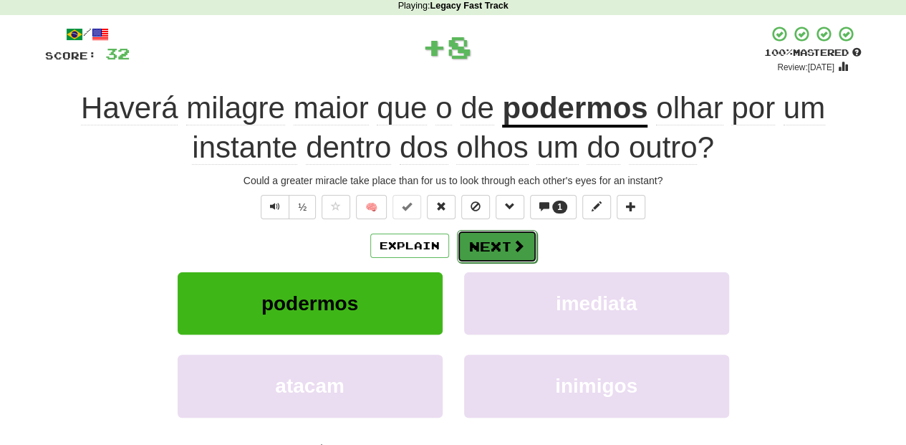
click at [493, 241] on button "Next" at bounding box center [497, 246] width 80 height 33
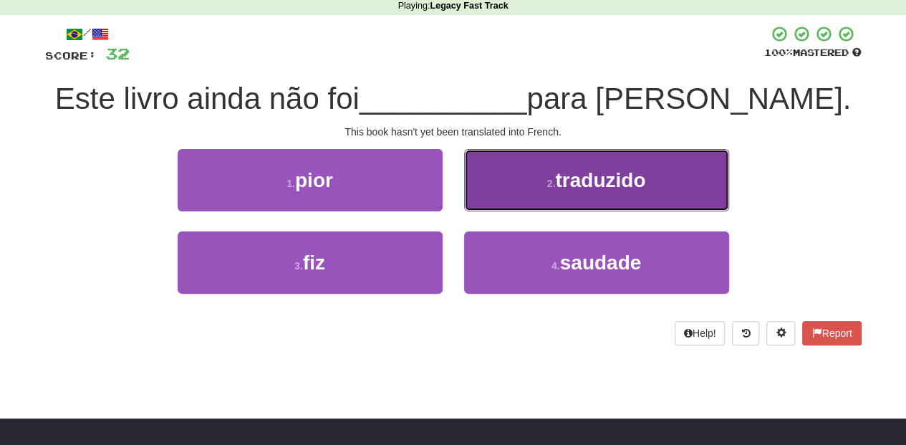
click at [500, 196] on button "2 . traduzido" at bounding box center [596, 180] width 265 height 62
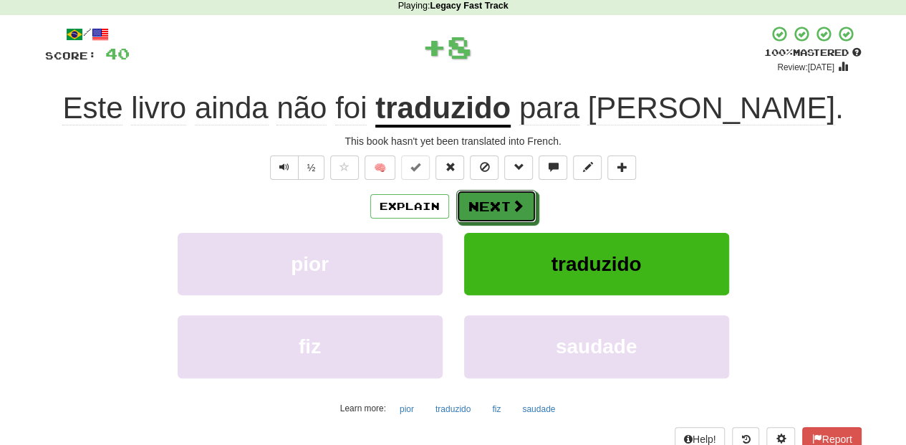
click at [500, 196] on button "Next" at bounding box center [496, 206] width 80 height 33
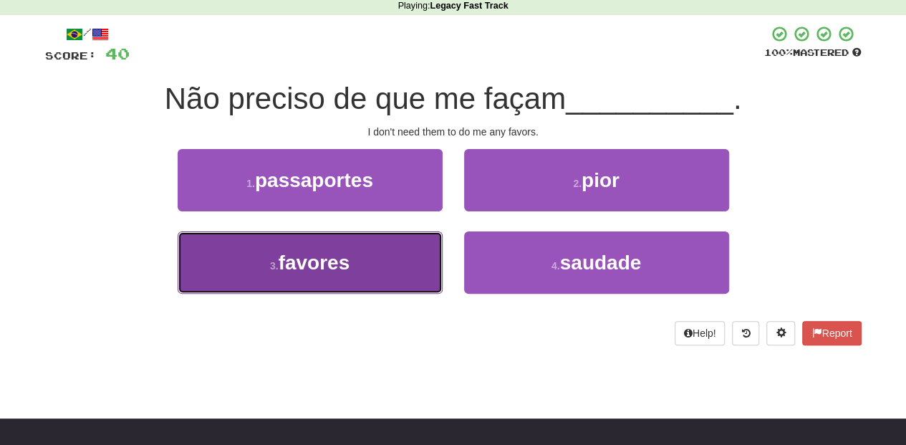
click at [437, 261] on button "3 . favores" at bounding box center [310, 262] width 265 height 62
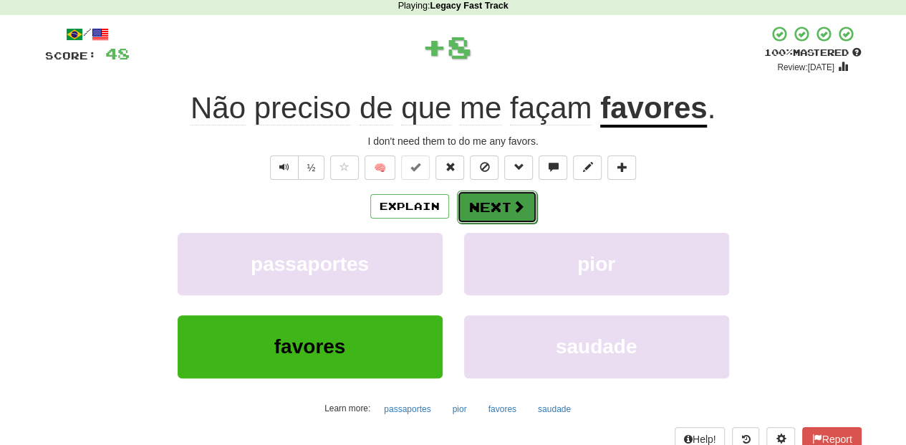
click at [485, 205] on button "Next" at bounding box center [497, 206] width 80 height 33
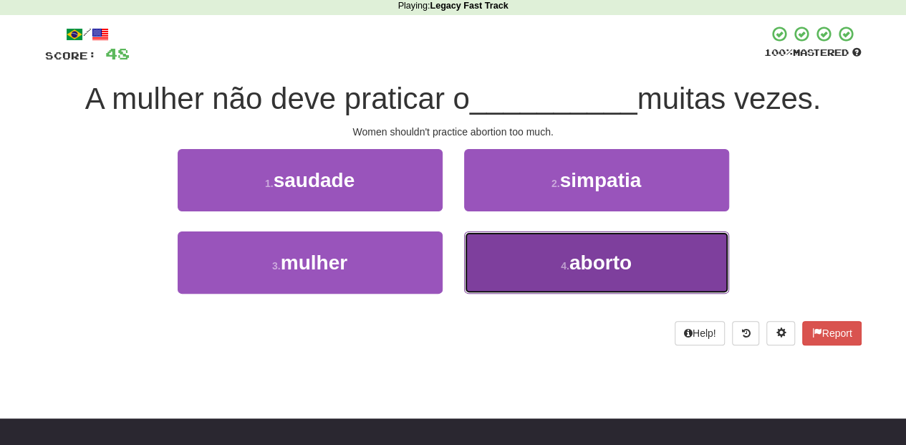
click at [490, 251] on button "4 . aborto" at bounding box center [596, 262] width 265 height 62
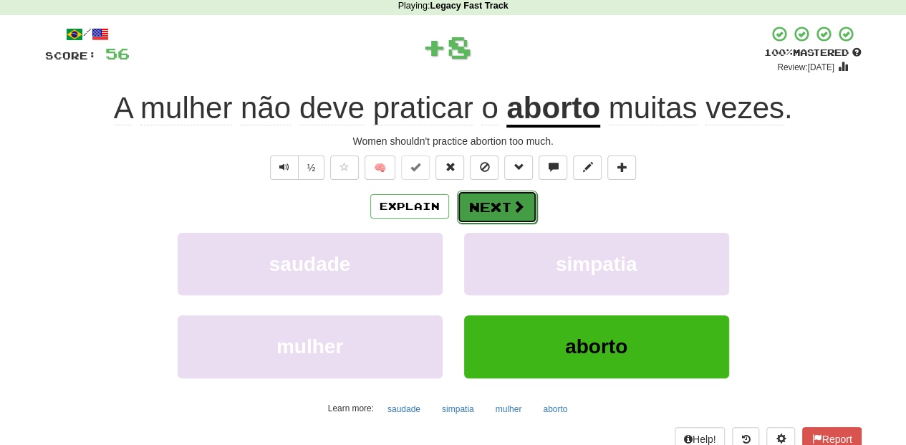
click at [496, 209] on button "Next" at bounding box center [497, 206] width 80 height 33
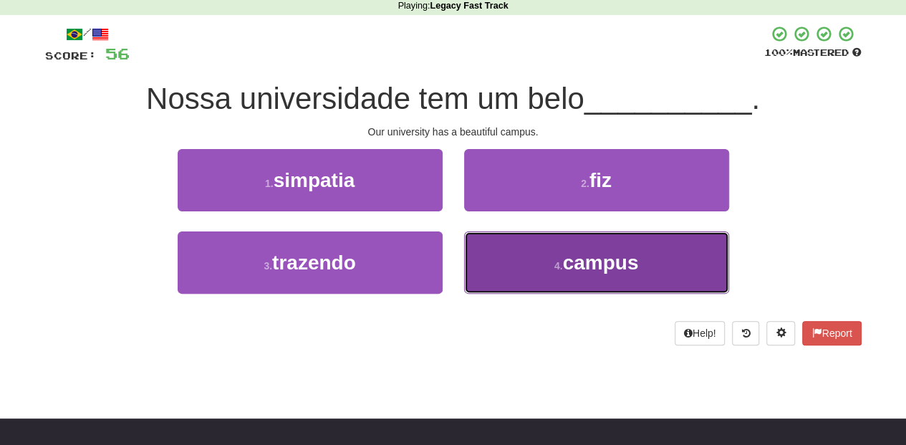
click at [499, 254] on button "4 . campus" at bounding box center [596, 262] width 265 height 62
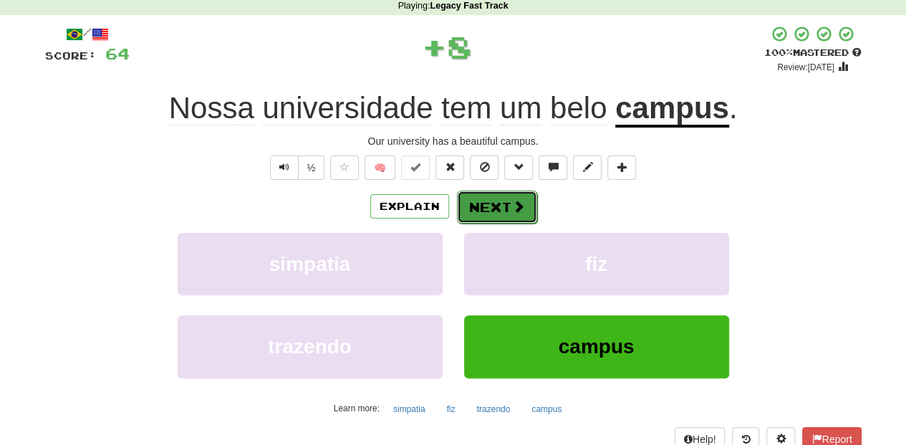
click at [498, 200] on button "Next" at bounding box center [497, 206] width 80 height 33
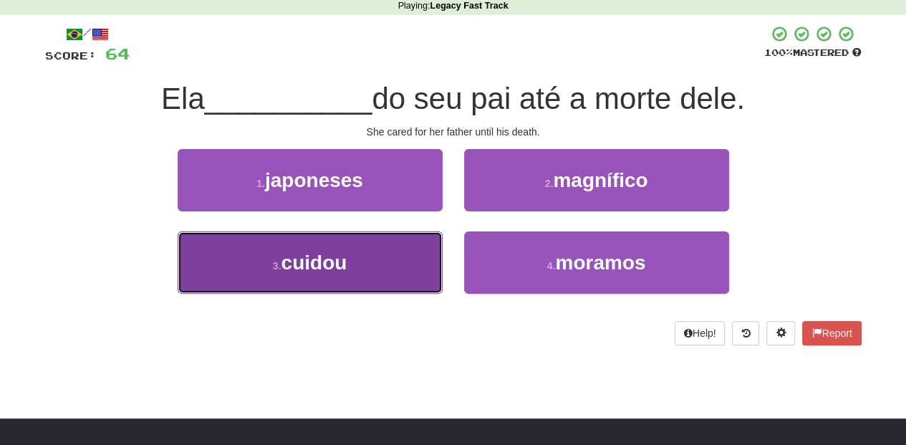
click at [385, 262] on button "3 . cuidou" at bounding box center [310, 262] width 265 height 62
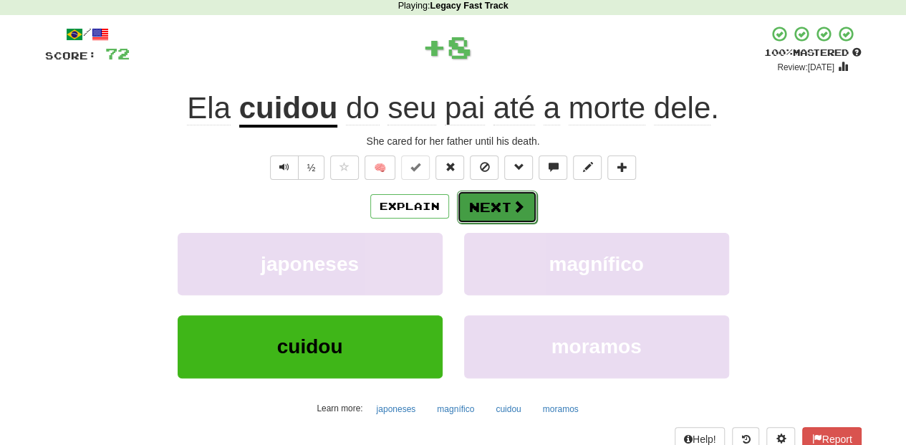
click at [489, 208] on button "Next" at bounding box center [497, 206] width 80 height 33
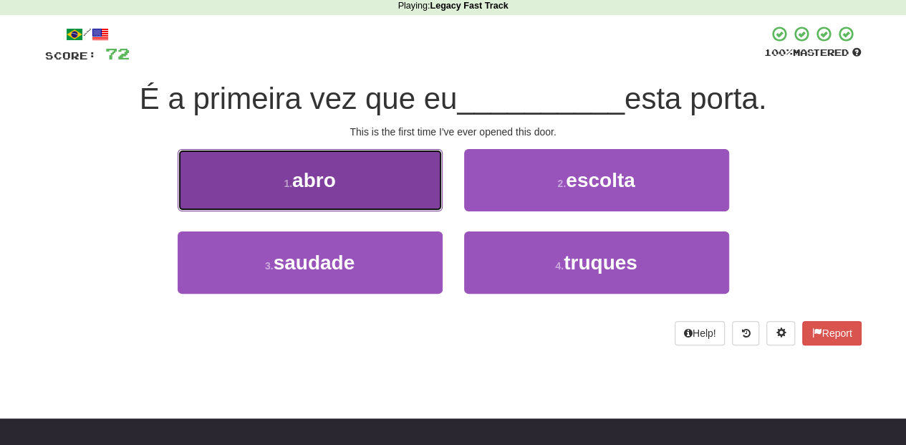
click at [395, 195] on button "1 . abro" at bounding box center [310, 180] width 265 height 62
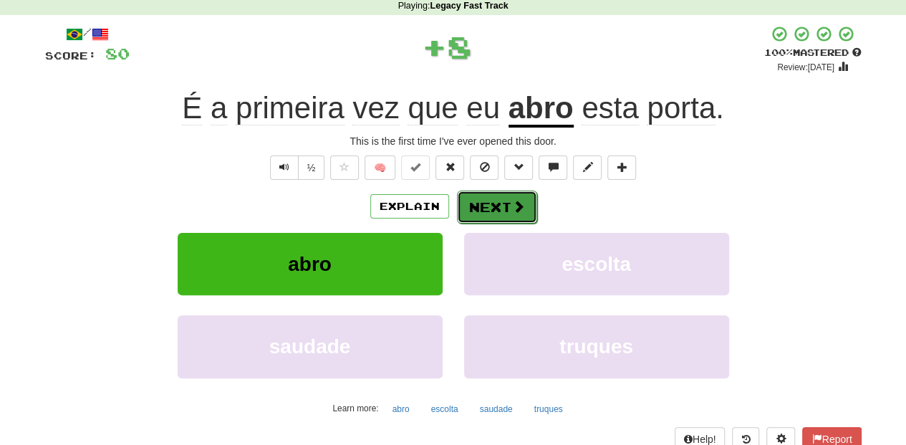
click at [461, 195] on button "Next" at bounding box center [497, 206] width 80 height 33
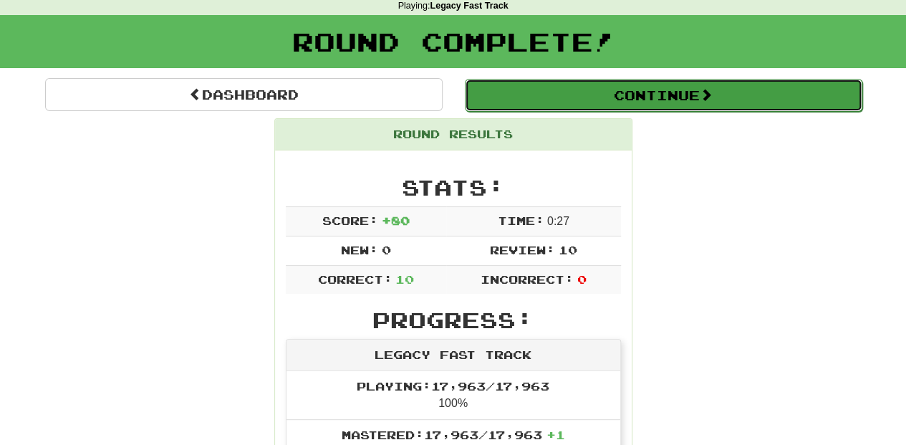
click at [525, 90] on button "Continue" at bounding box center [663, 95] width 397 height 33
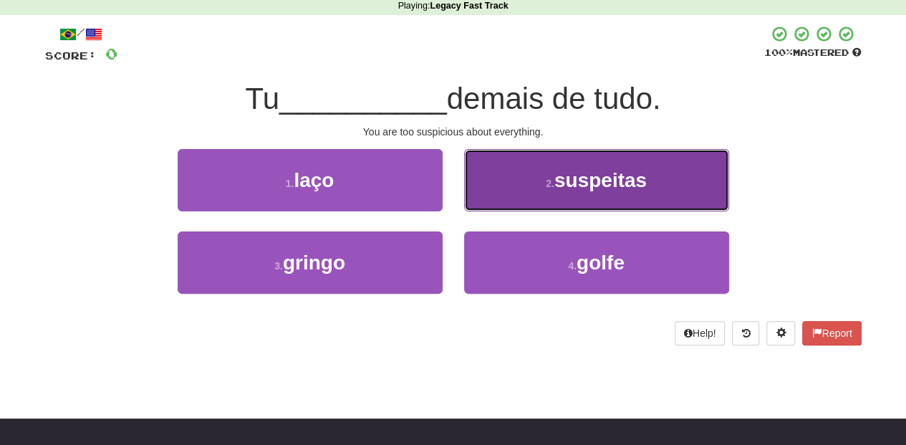
click at [521, 189] on button "2 . suspeitas" at bounding box center [596, 180] width 265 height 62
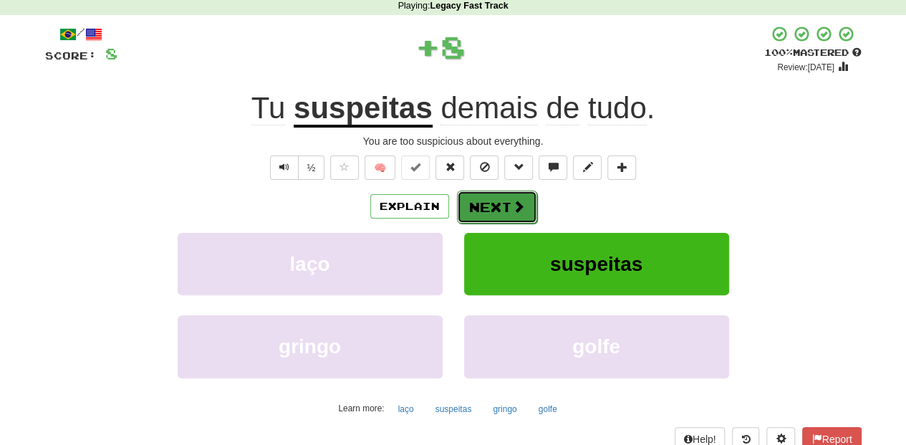
click at [500, 198] on button "Next" at bounding box center [497, 206] width 80 height 33
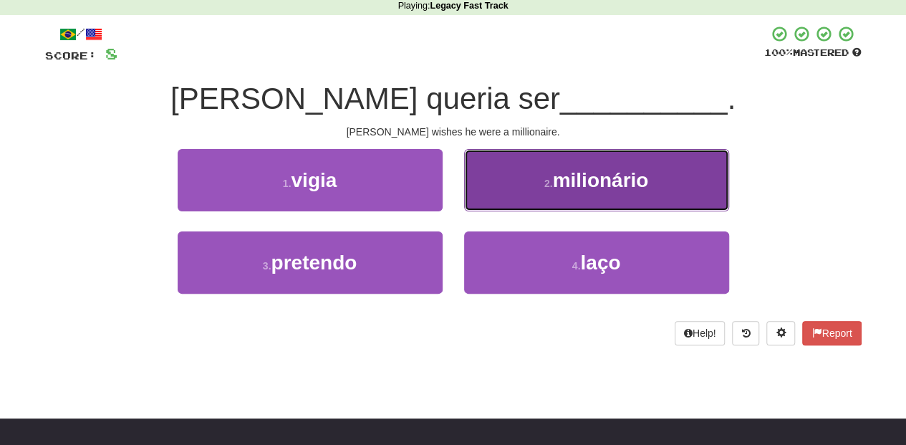
click at [494, 196] on button "2 . milionário" at bounding box center [596, 180] width 265 height 62
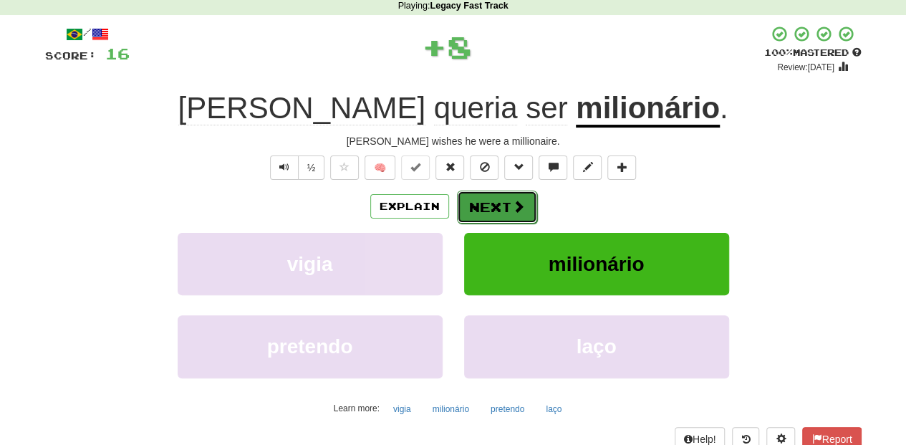
click at [487, 197] on button "Next" at bounding box center [497, 206] width 80 height 33
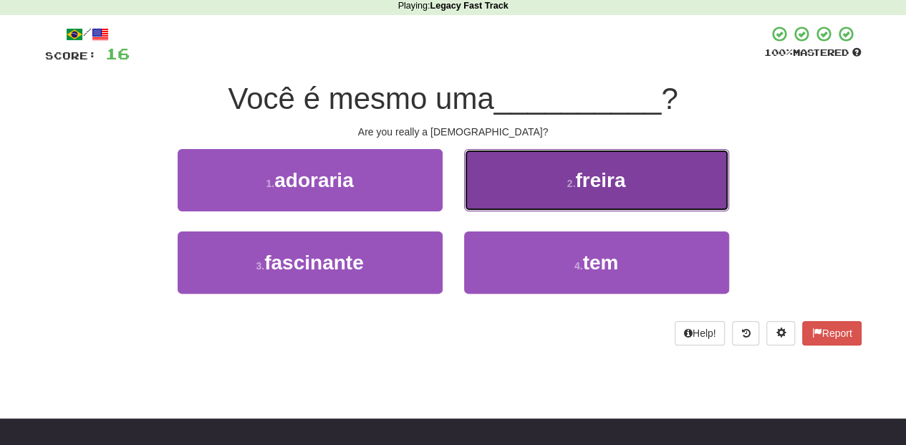
click at [495, 195] on button "2 . [GEOGRAPHIC_DATA]" at bounding box center [596, 180] width 265 height 62
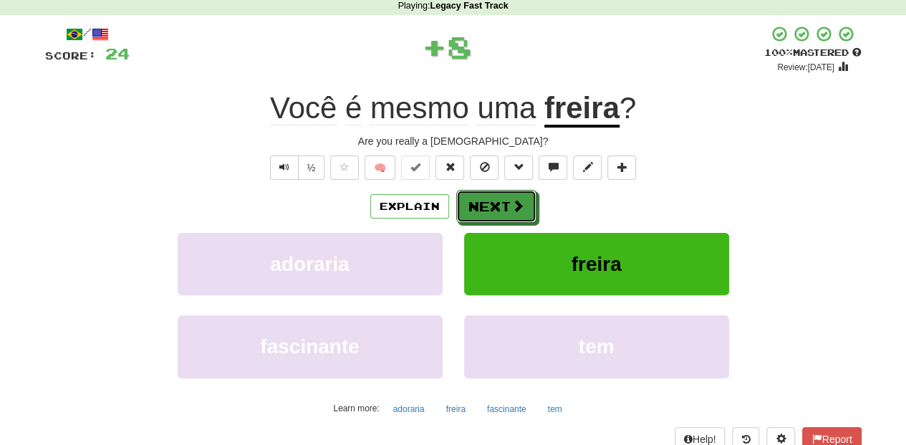
click at [495, 195] on button "Next" at bounding box center [496, 206] width 80 height 33
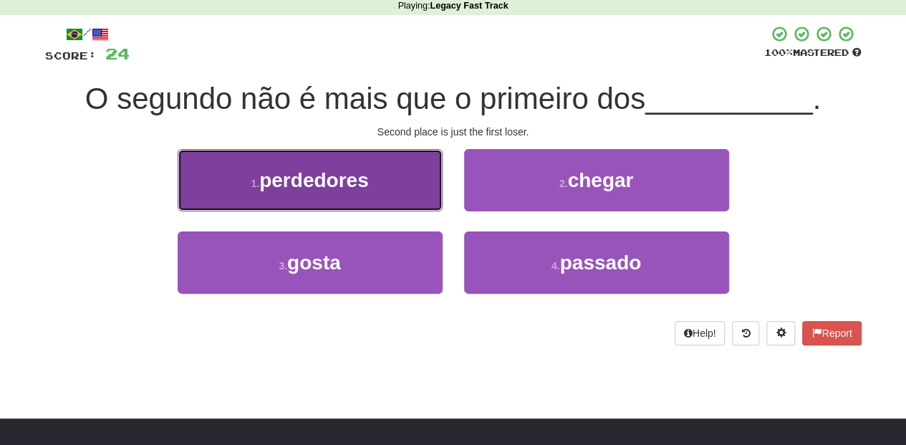
click at [409, 196] on button "1 . perdedores" at bounding box center [310, 180] width 265 height 62
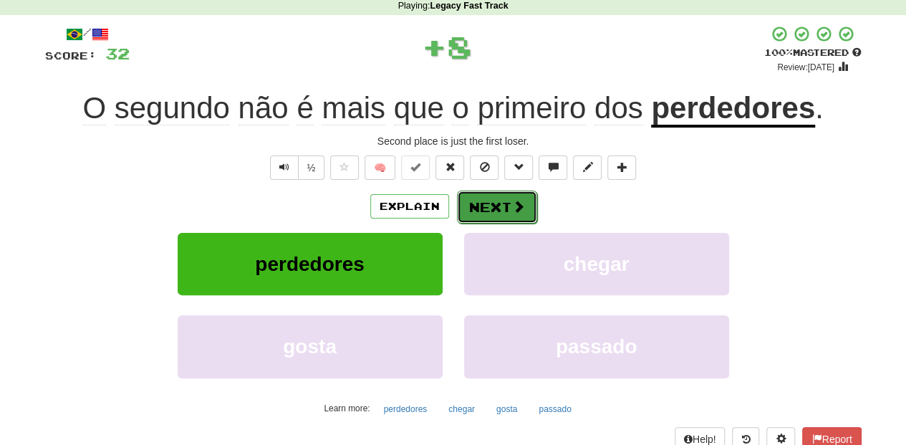
click at [484, 207] on button "Next" at bounding box center [497, 206] width 80 height 33
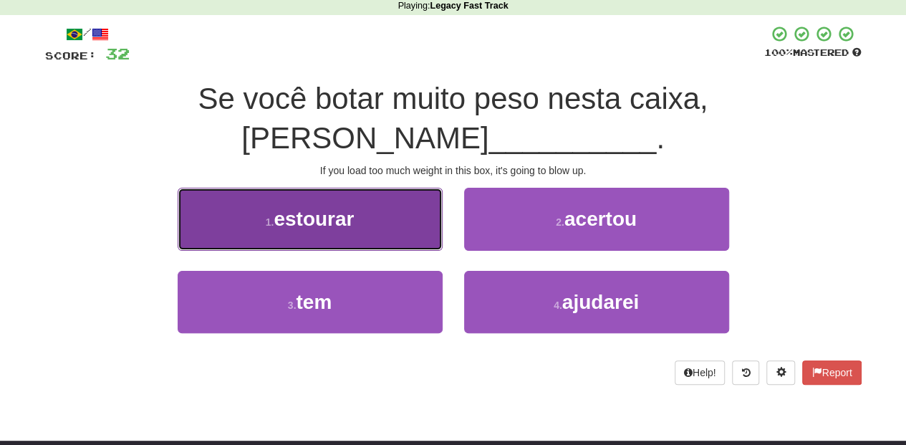
click at [404, 195] on button "1 . estourar" at bounding box center [310, 219] width 265 height 62
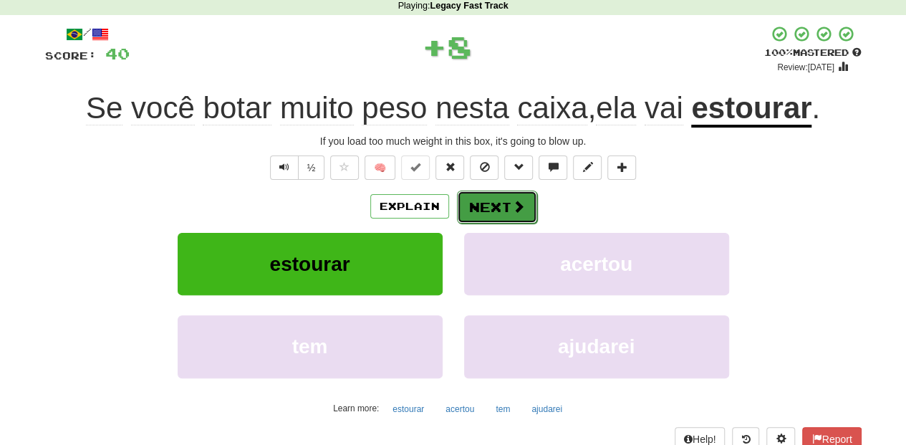
click at [470, 208] on button "Next" at bounding box center [497, 206] width 80 height 33
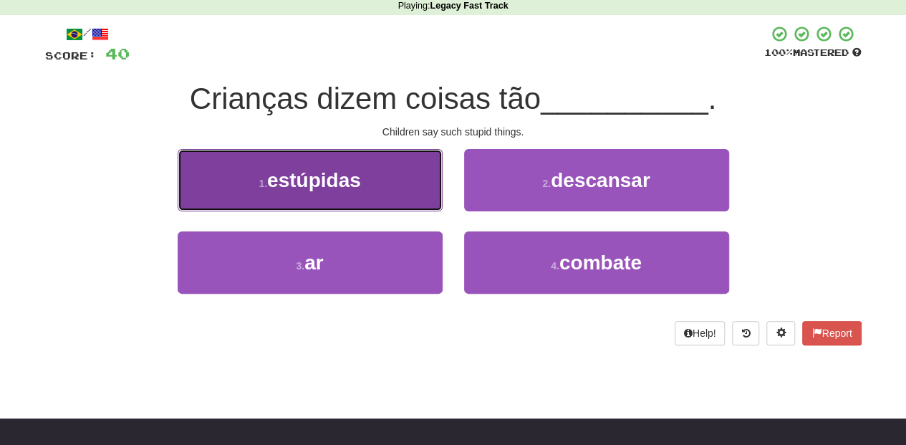
click at [394, 190] on button "1 . estúpidas" at bounding box center [310, 180] width 265 height 62
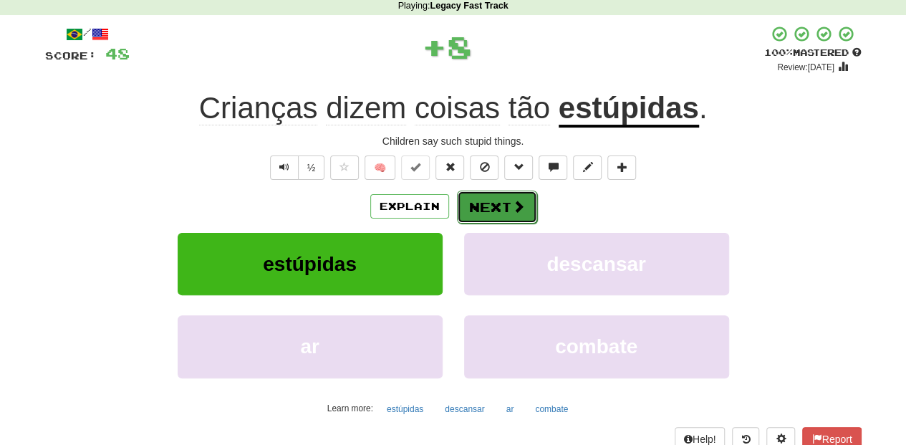
click at [469, 206] on button "Next" at bounding box center [497, 206] width 80 height 33
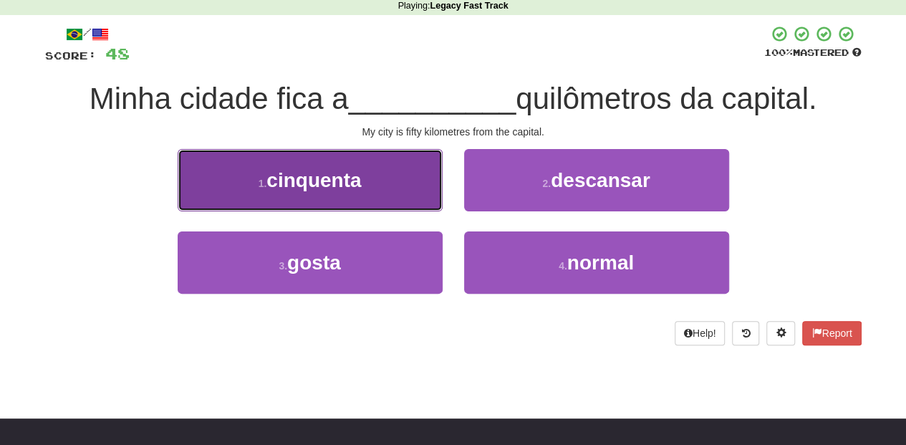
click at [399, 196] on button "1 . cinquenta" at bounding box center [310, 180] width 265 height 62
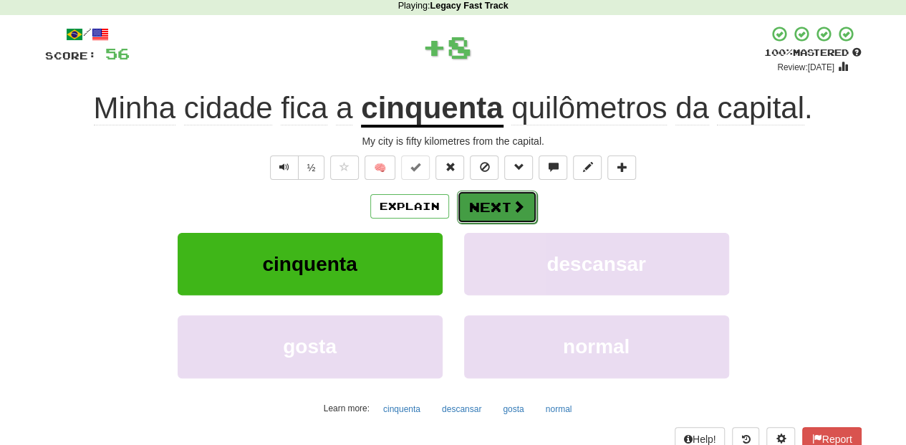
click at [475, 203] on button "Next" at bounding box center [497, 206] width 80 height 33
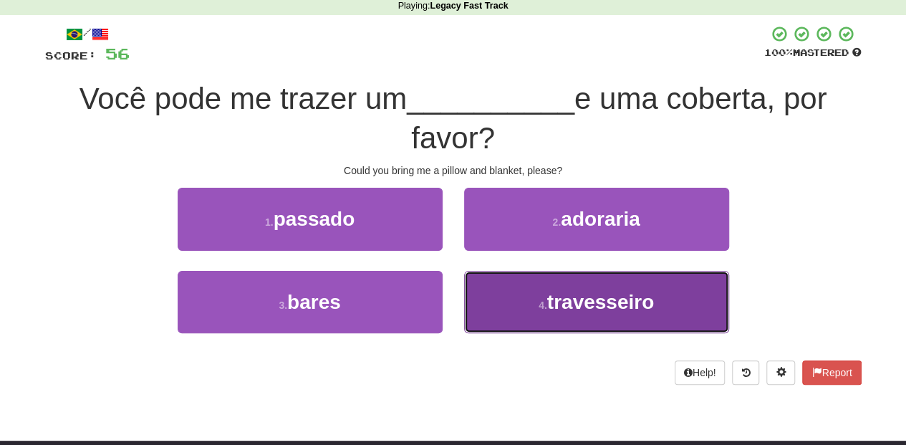
click at [515, 292] on button "4 . travesseiro" at bounding box center [596, 302] width 265 height 62
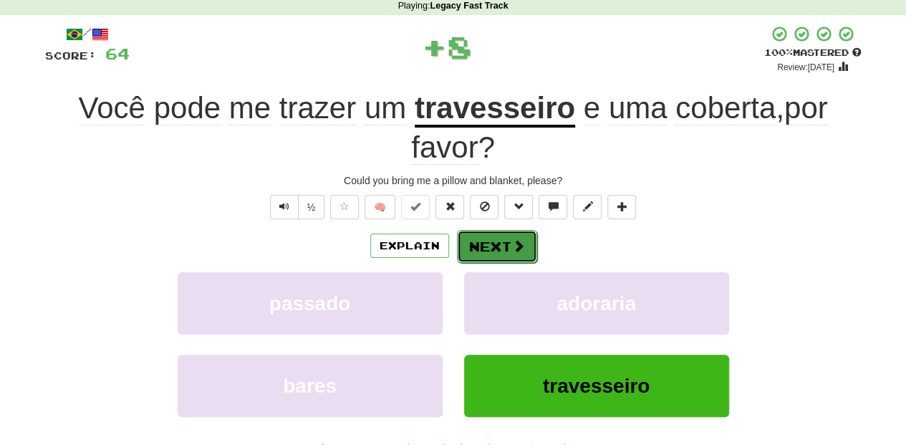
click at [508, 243] on button "Next" at bounding box center [497, 246] width 80 height 33
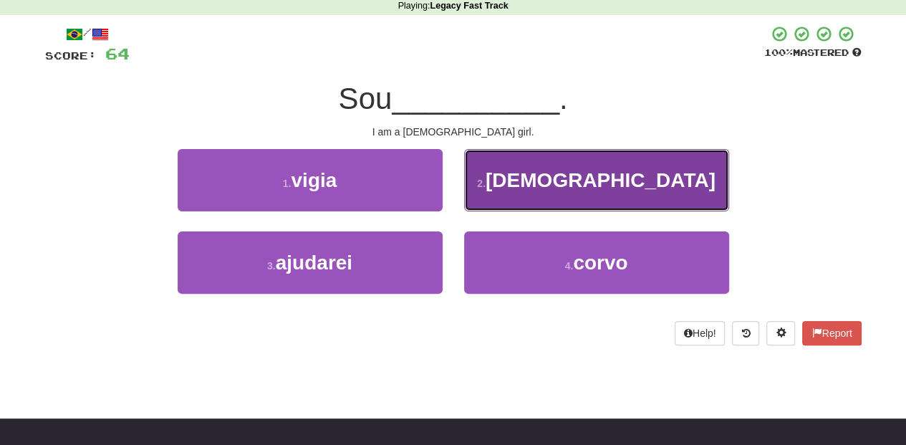
click at [528, 202] on button "2 . [DEMOGRAPHIC_DATA]" at bounding box center [596, 180] width 265 height 62
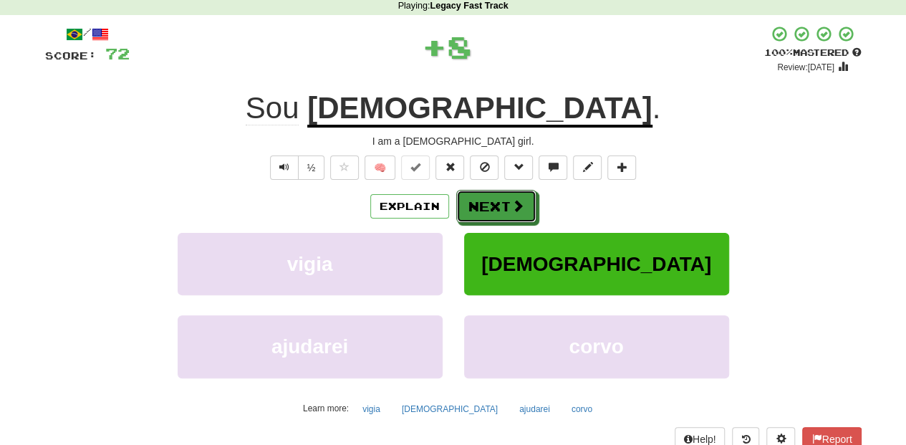
click at [528, 202] on button "Next" at bounding box center [496, 206] width 80 height 33
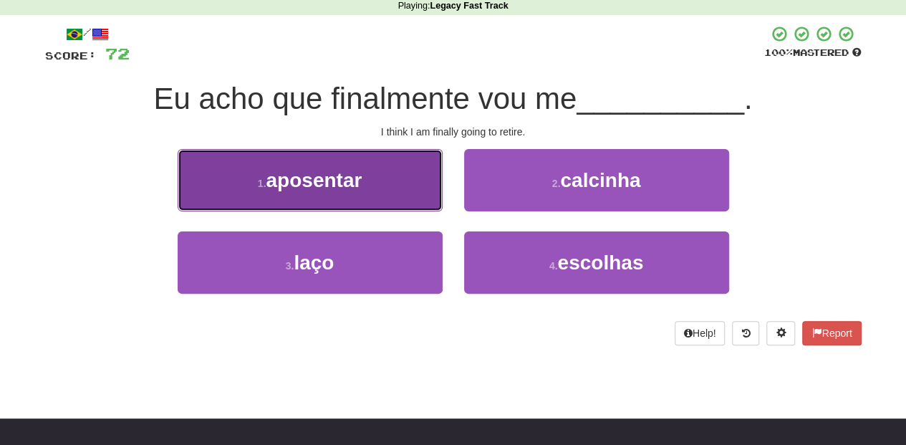
click at [388, 192] on button "1 . aposentar" at bounding box center [310, 180] width 265 height 62
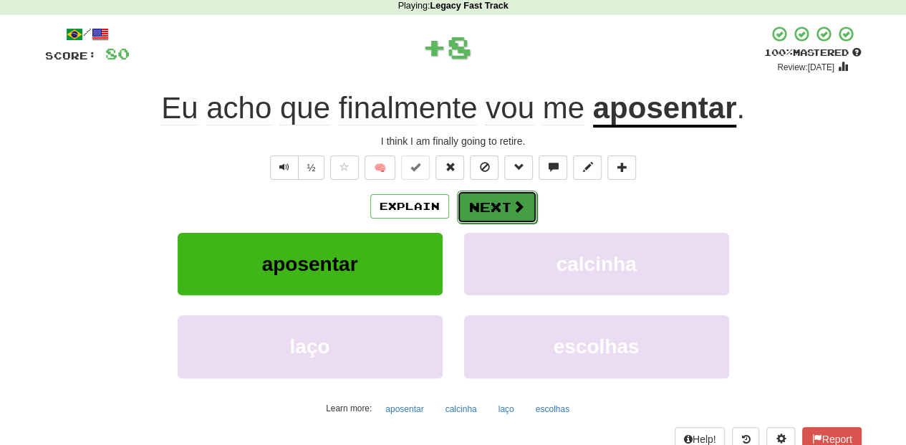
click at [457, 199] on button "Next" at bounding box center [497, 206] width 80 height 33
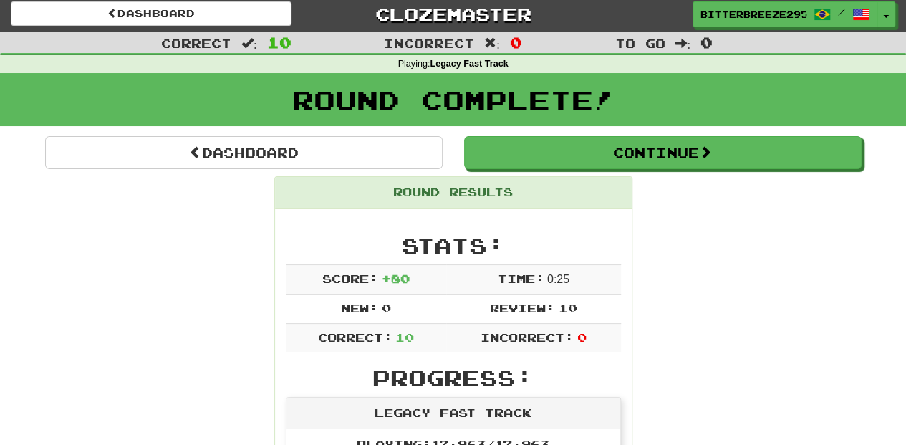
scroll to position [0, 0]
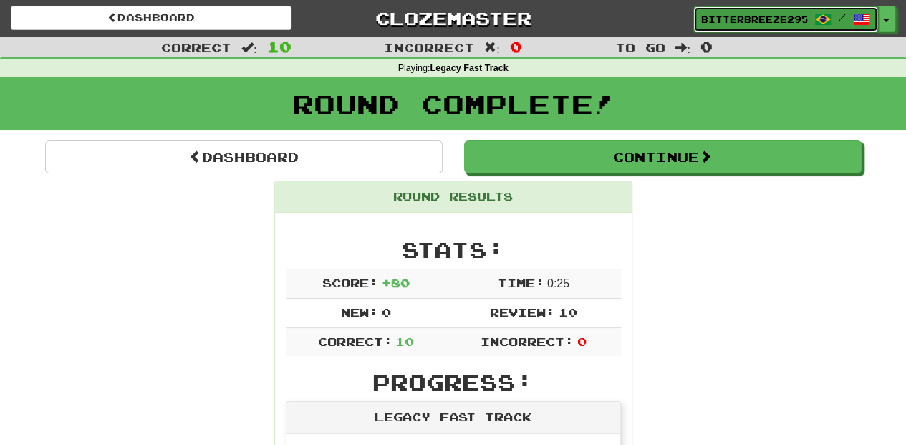
click at [748, 16] on span "BitterBreeze2956" at bounding box center [754, 19] width 106 height 13
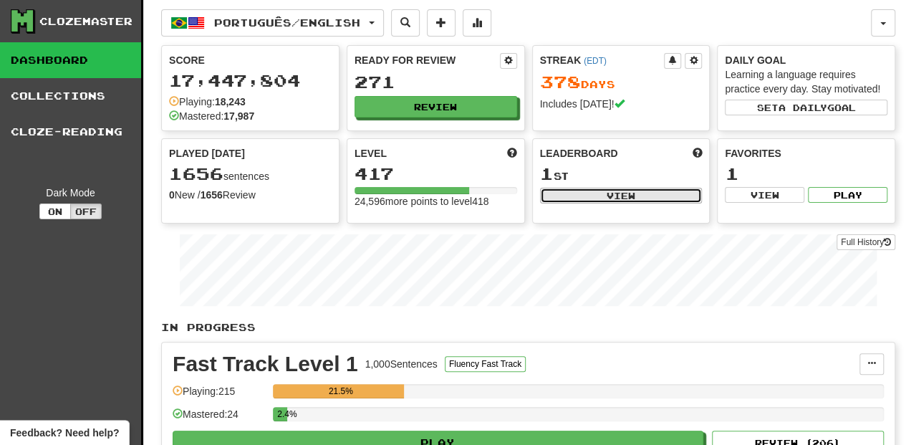
click at [600, 192] on button "View" at bounding box center [621, 196] width 163 height 16
select select "**********"
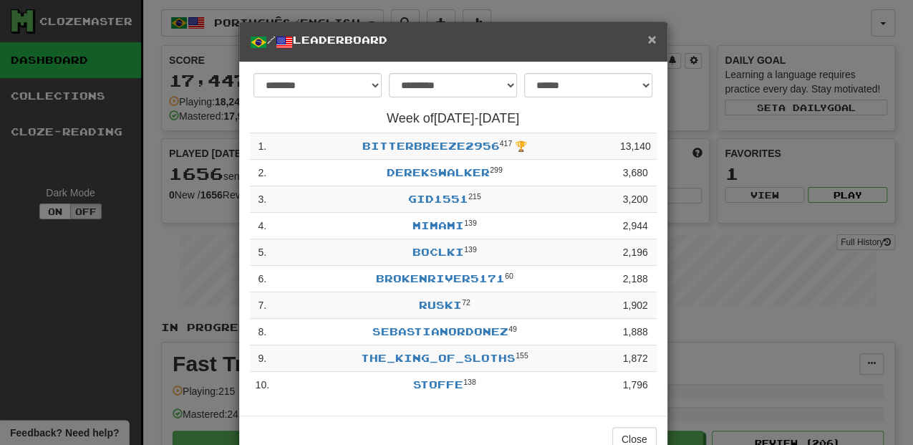
click at [650, 34] on span "×" at bounding box center [651, 39] width 9 height 16
